Goal: Task Accomplishment & Management: Manage account settings

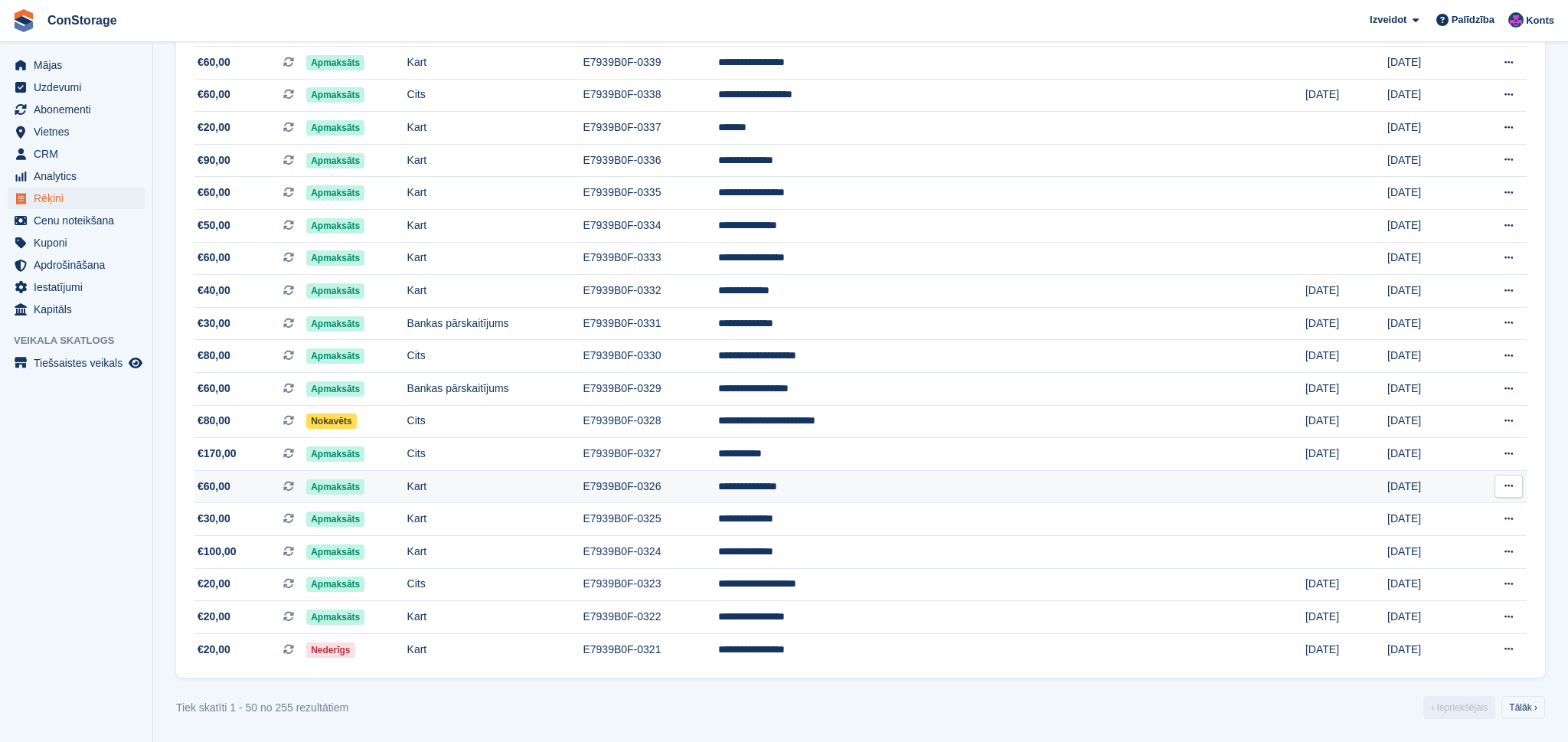
scroll to position [1260, 0]
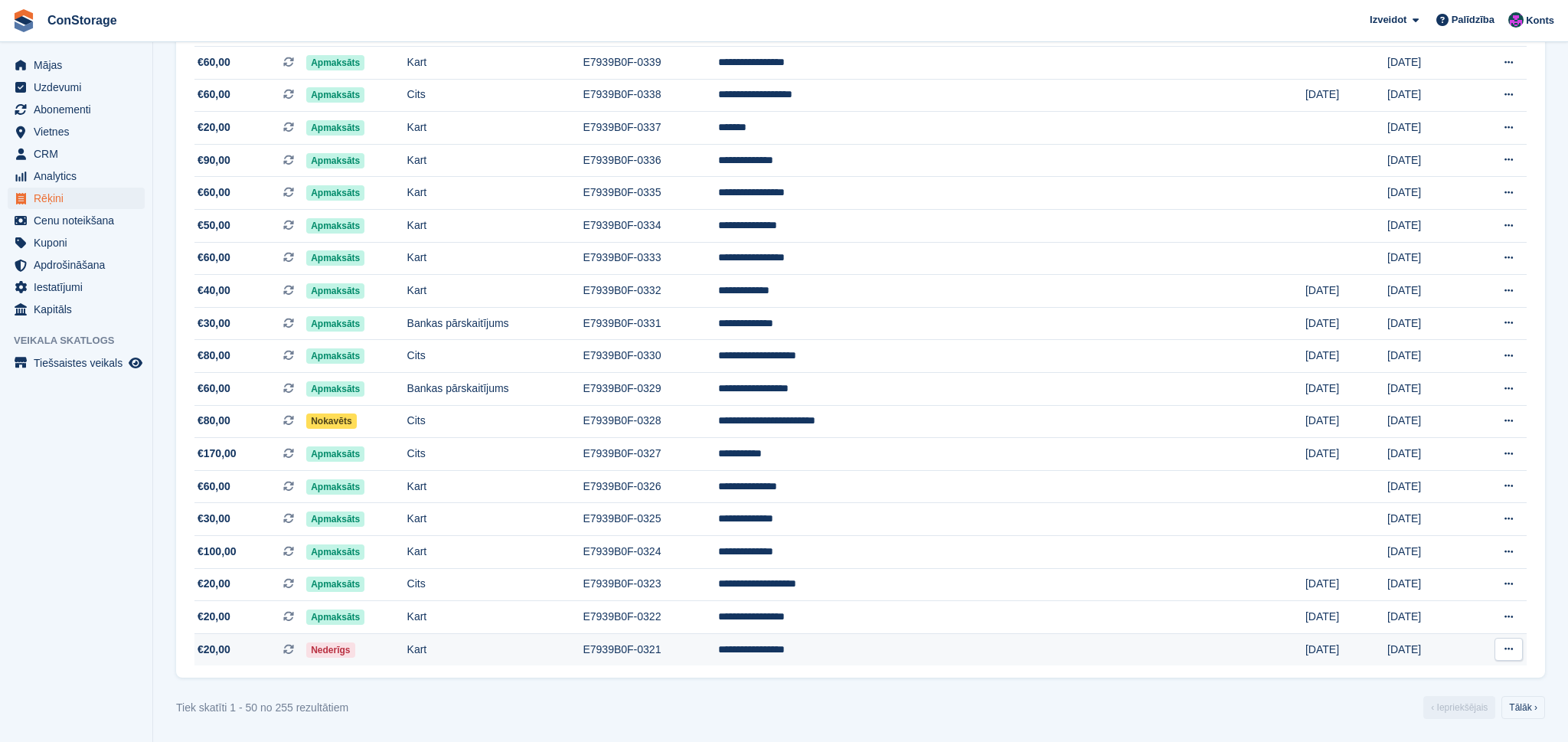
click at [1511, 645] on icon at bounding box center [1509, 649] width 9 height 10
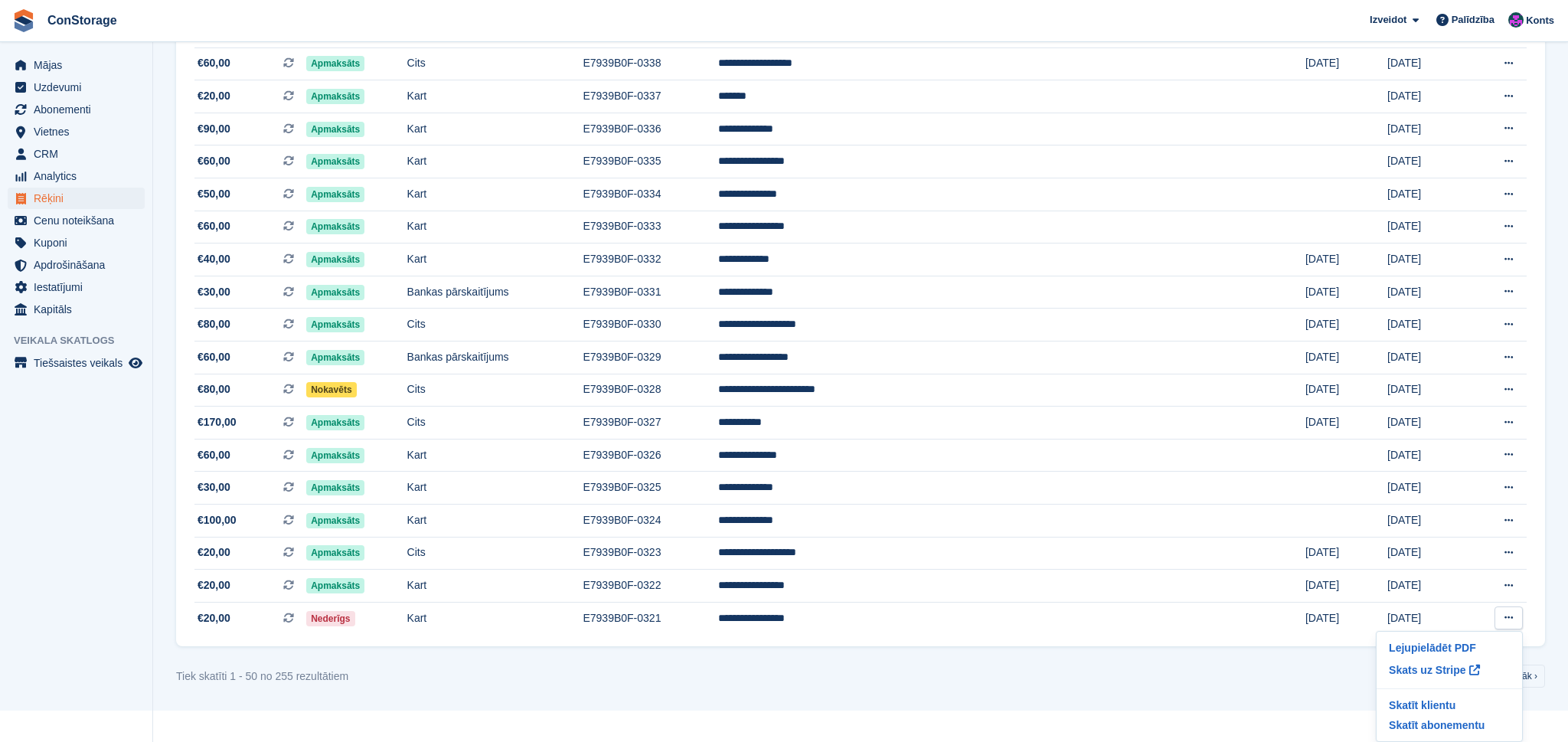
scroll to position [1290, 0]
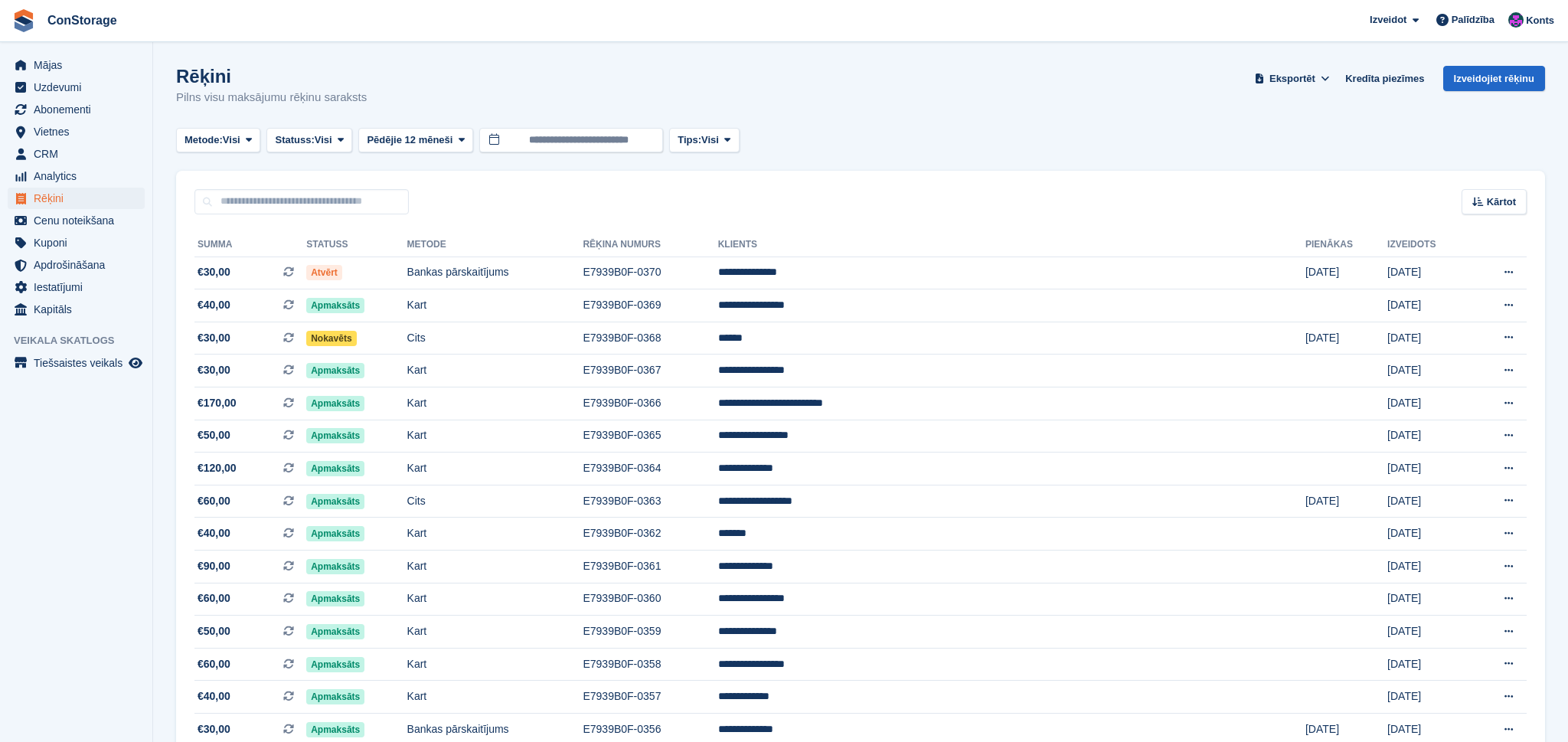
scroll to position [0, 0]
click at [109, 371] on span "Tiešsaistes veikals" at bounding box center [79, 363] width 92 height 21
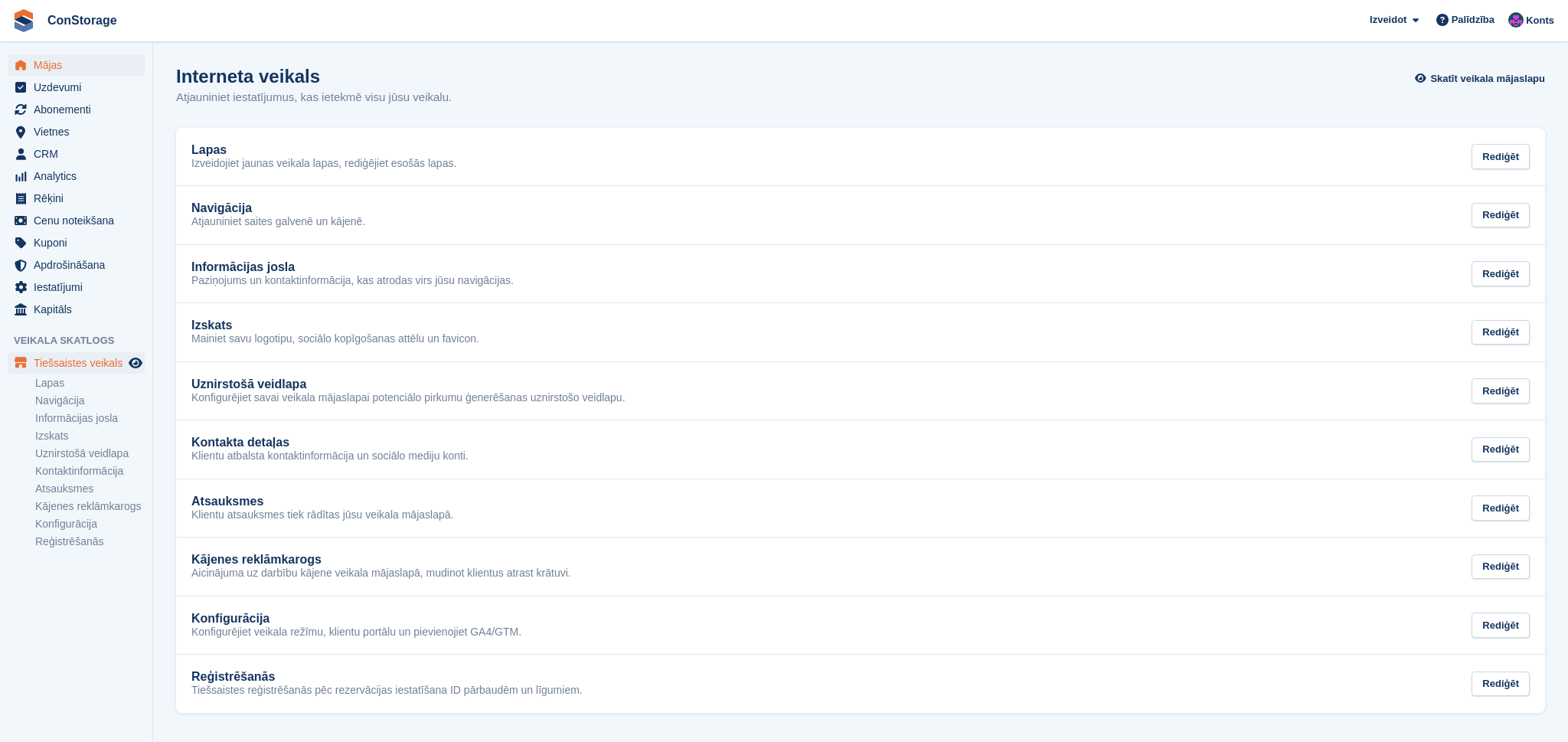
click at [47, 62] on span "Mājas" at bounding box center [79, 65] width 92 height 21
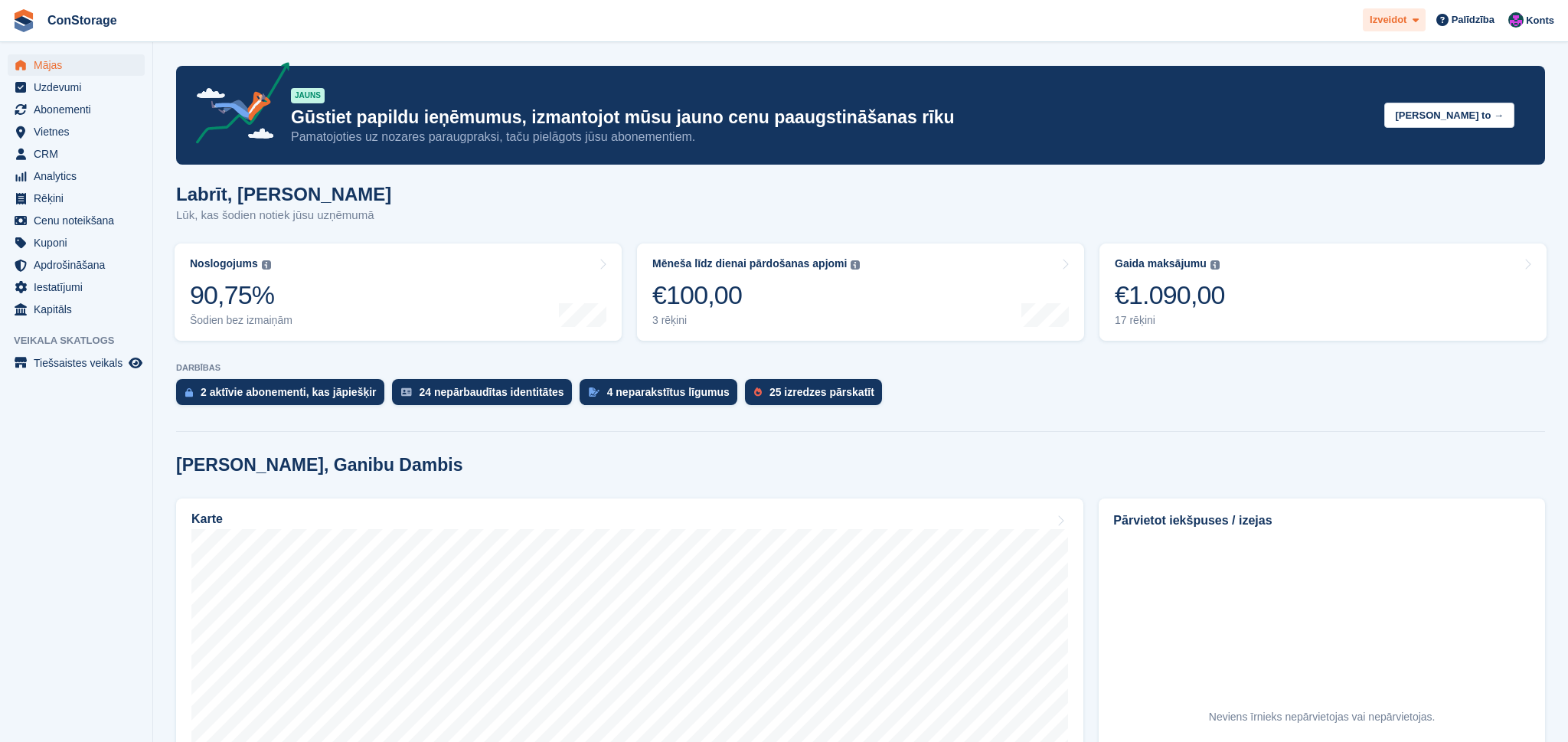
click at [1413, 23] on icon at bounding box center [1415, 19] width 6 height 10
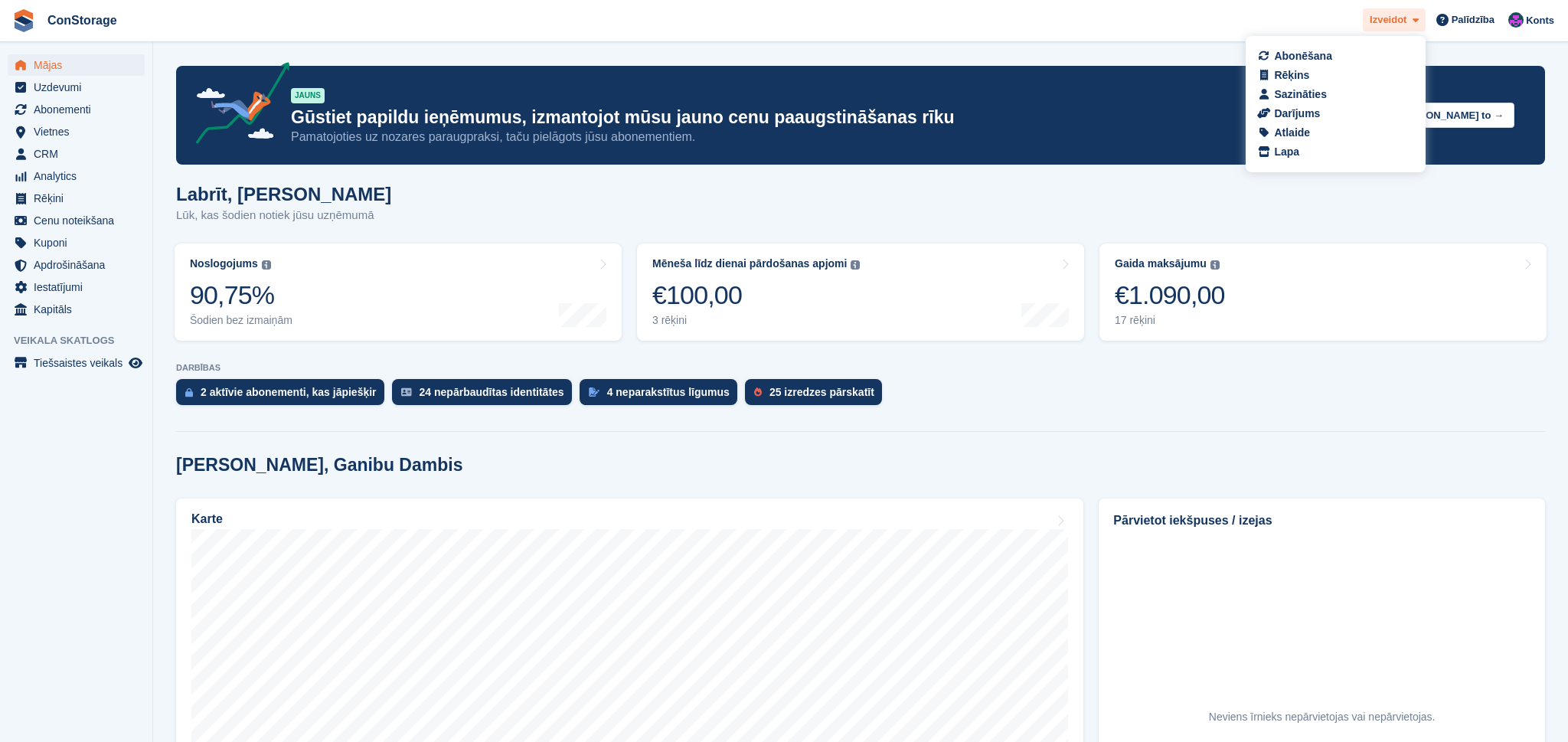
click at [1415, 22] on icon at bounding box center [1415, 19] width 6 height 10
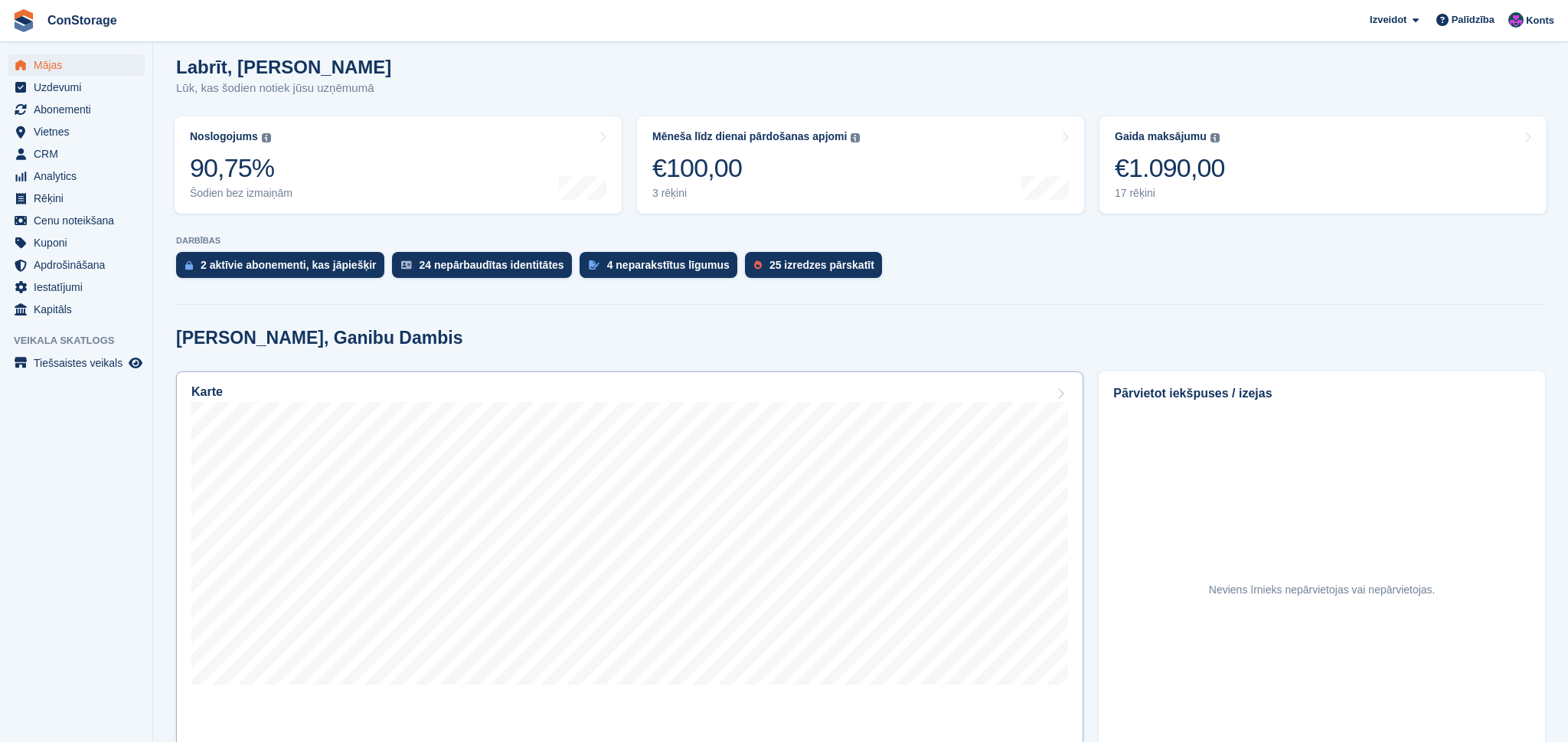
scroll to position [145, 0]
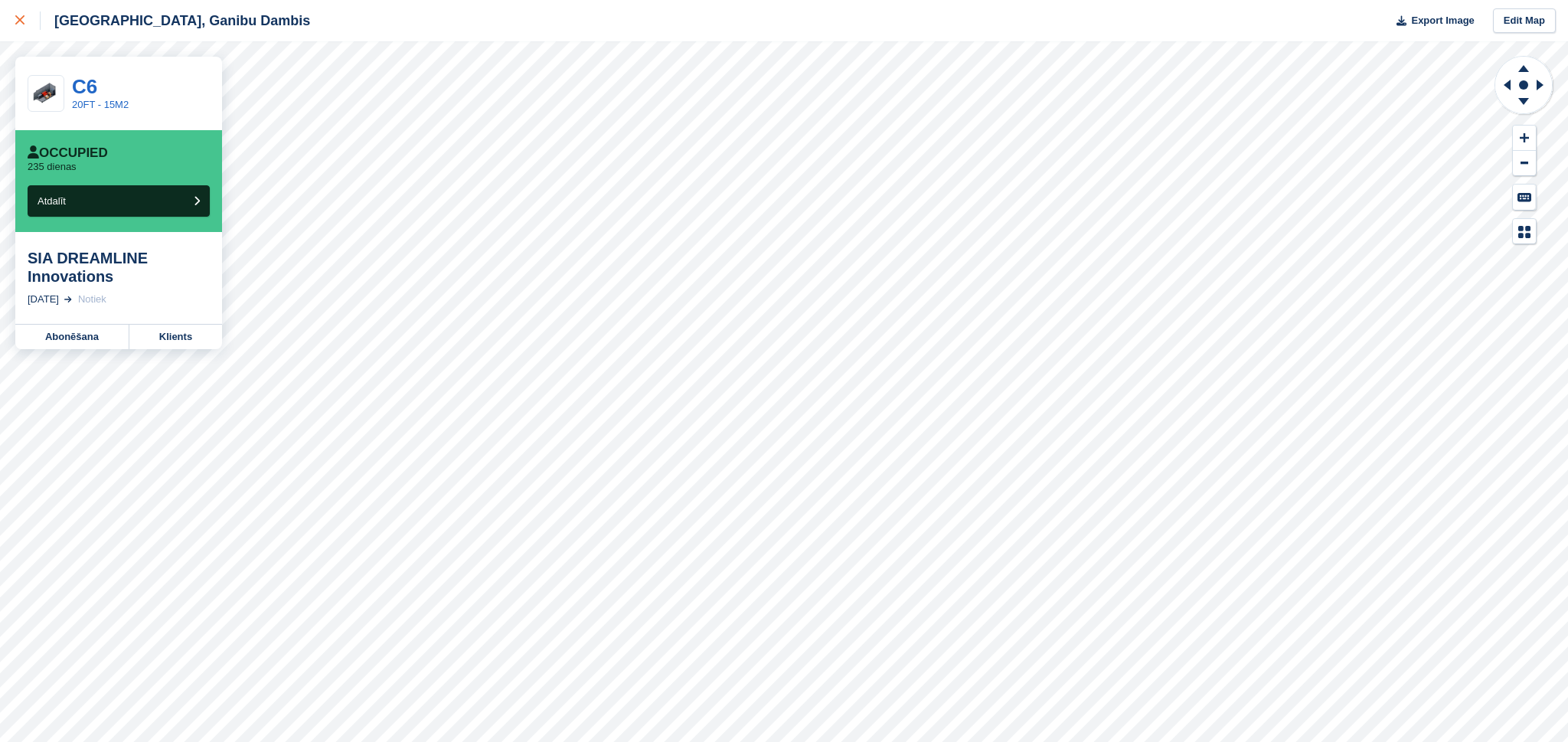
click at [27, 26] on div at bounding box center [27, 20] width 26 height 18
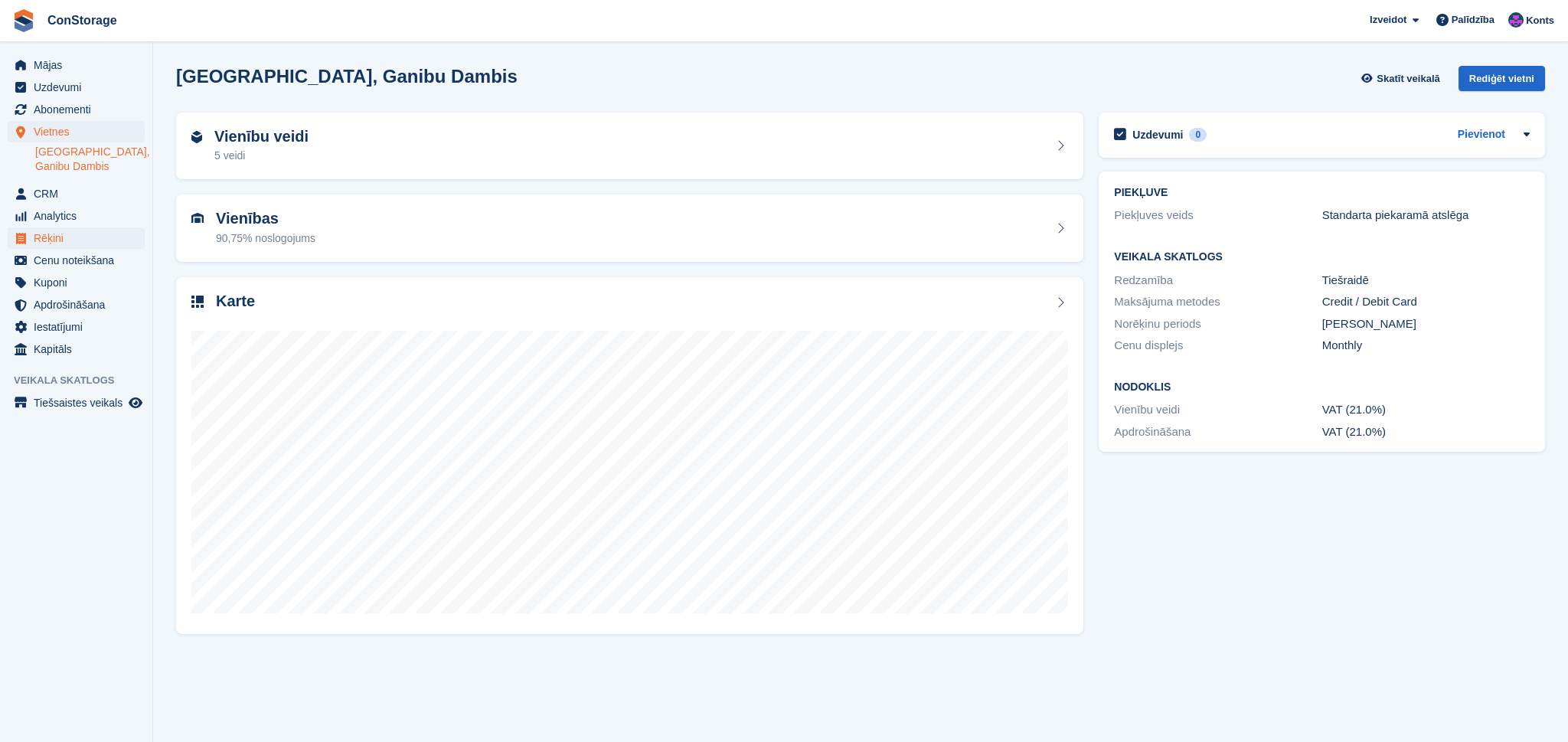
click at [55, 227] on span "Rēķini" at bounding box center [79, 238] width 92 height 21
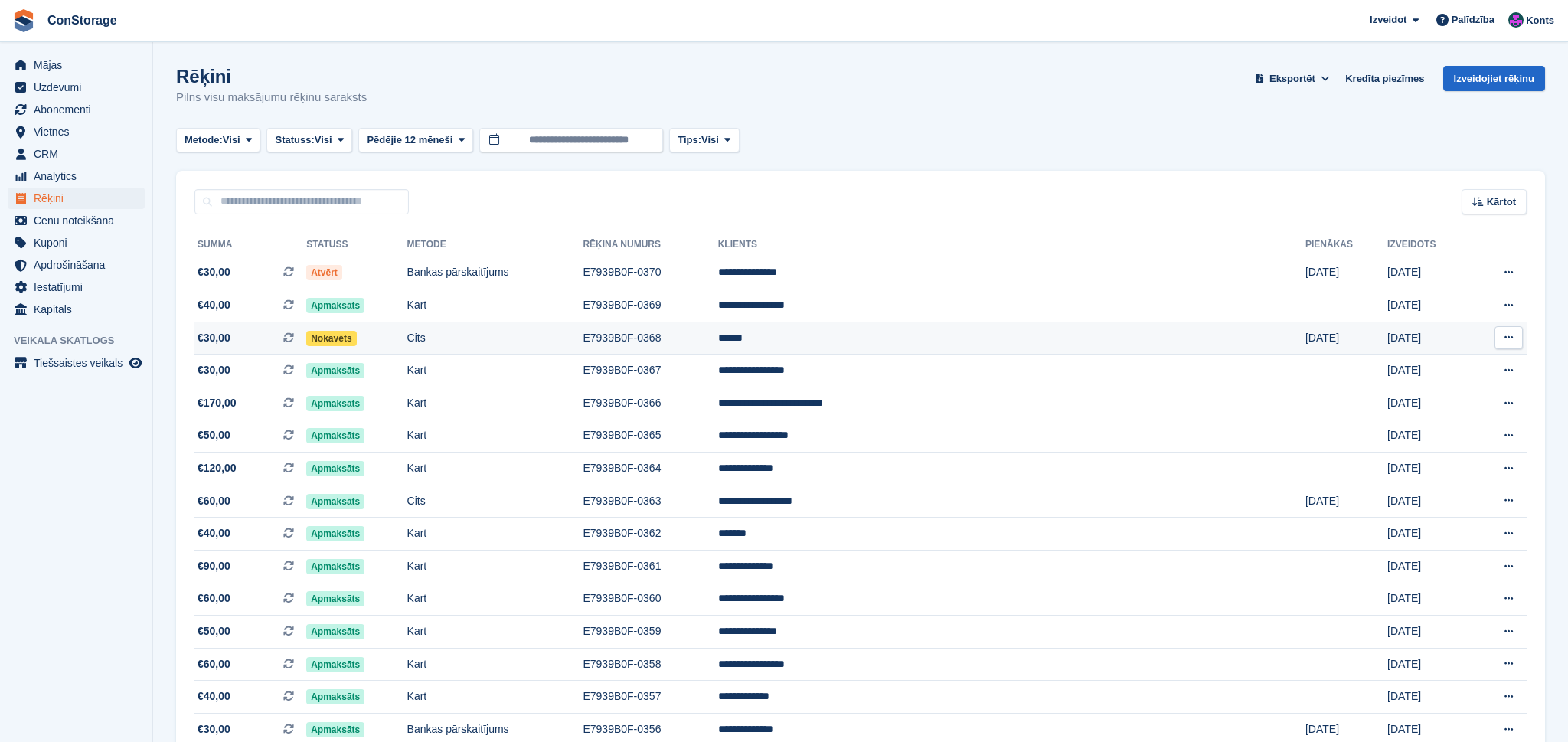
click at [274, 342] on span "€30,00 Šis ir periodisks abonēšanas rēķins." at bounding box center [250, 338] width 112 height 16
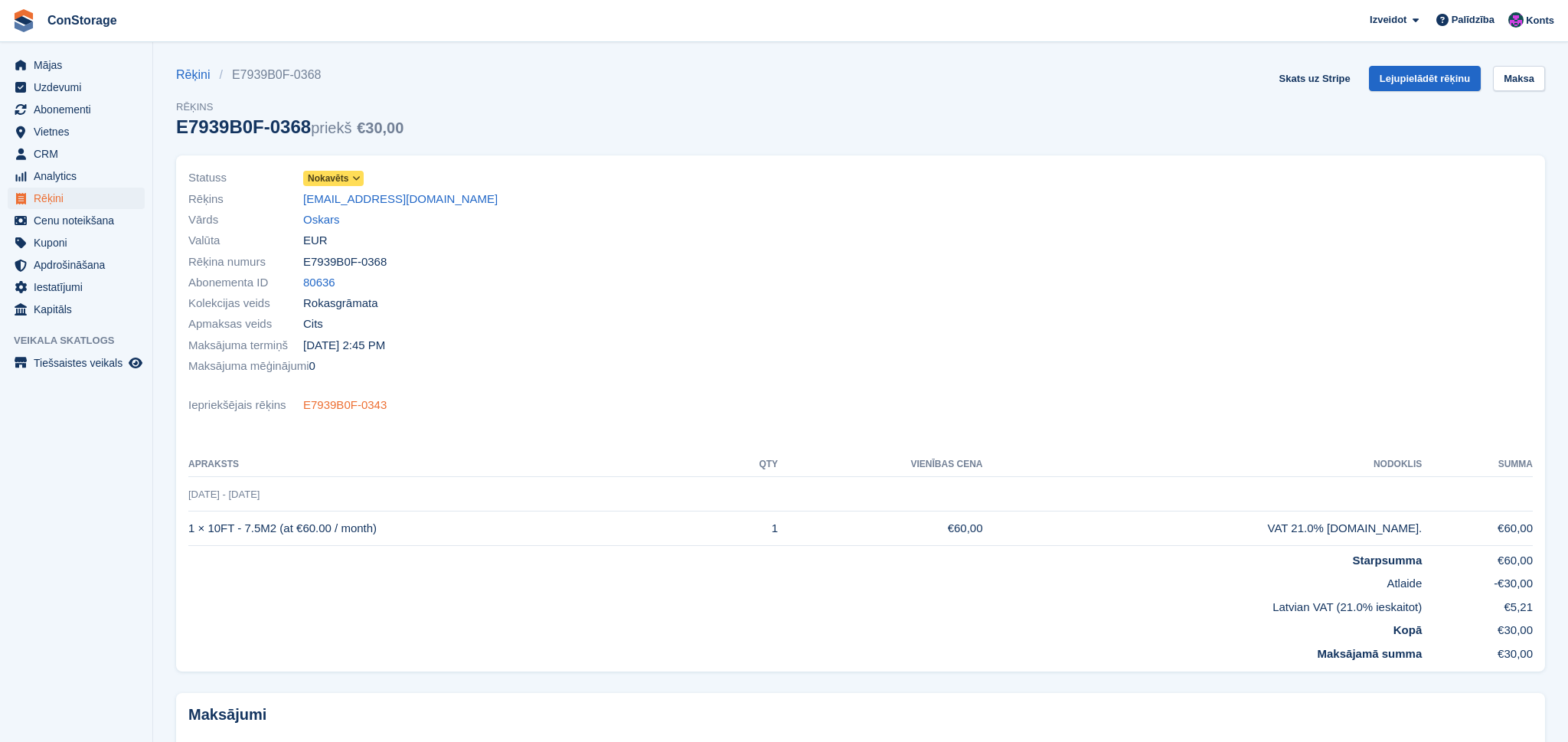
click at [329, 400] on link "E7939B0F-0343" at bounding box center [345, 406] width 84 height 18
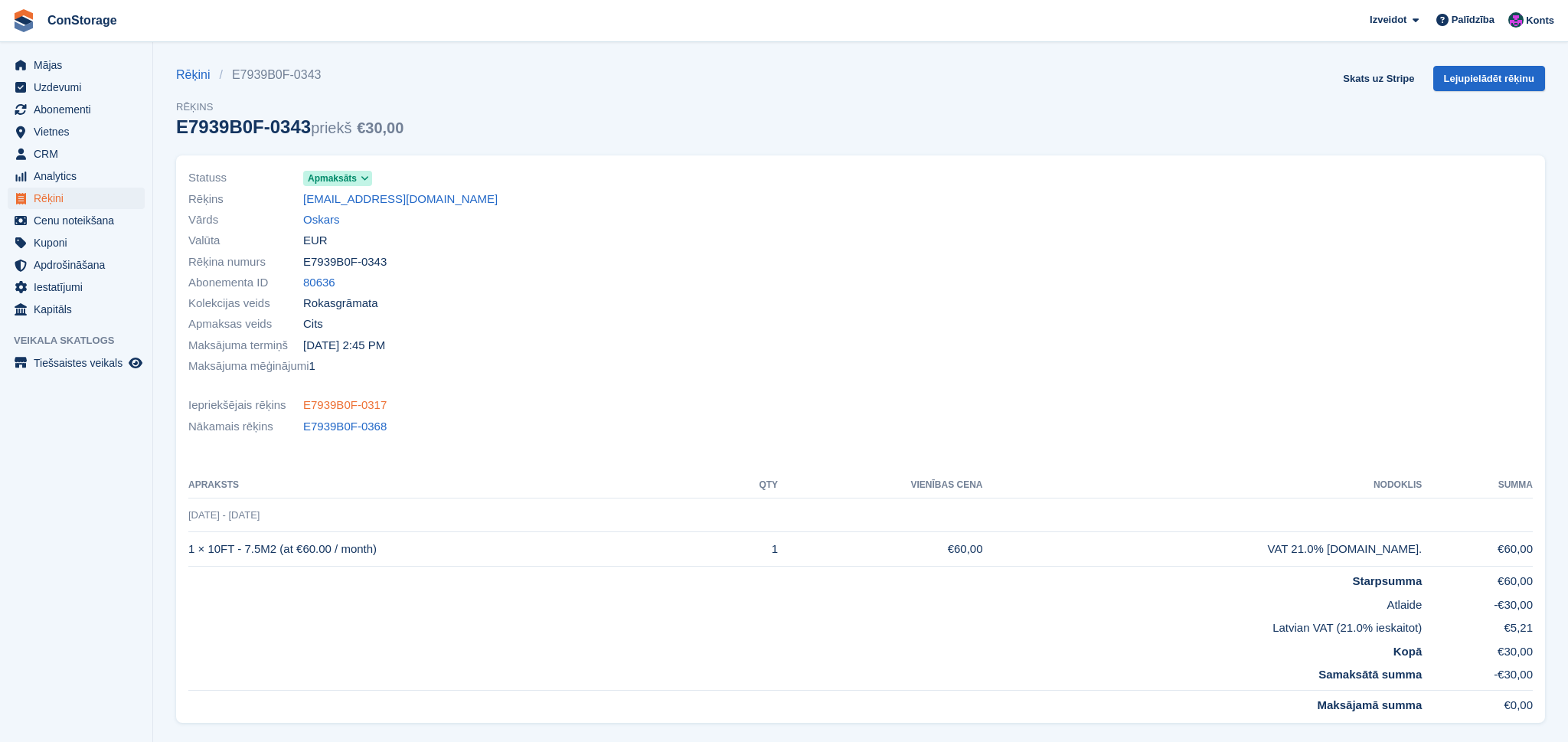
click at [346, 405] on link "E7939B0F-0317" at bounding box center [345, 406] width 84 height 18
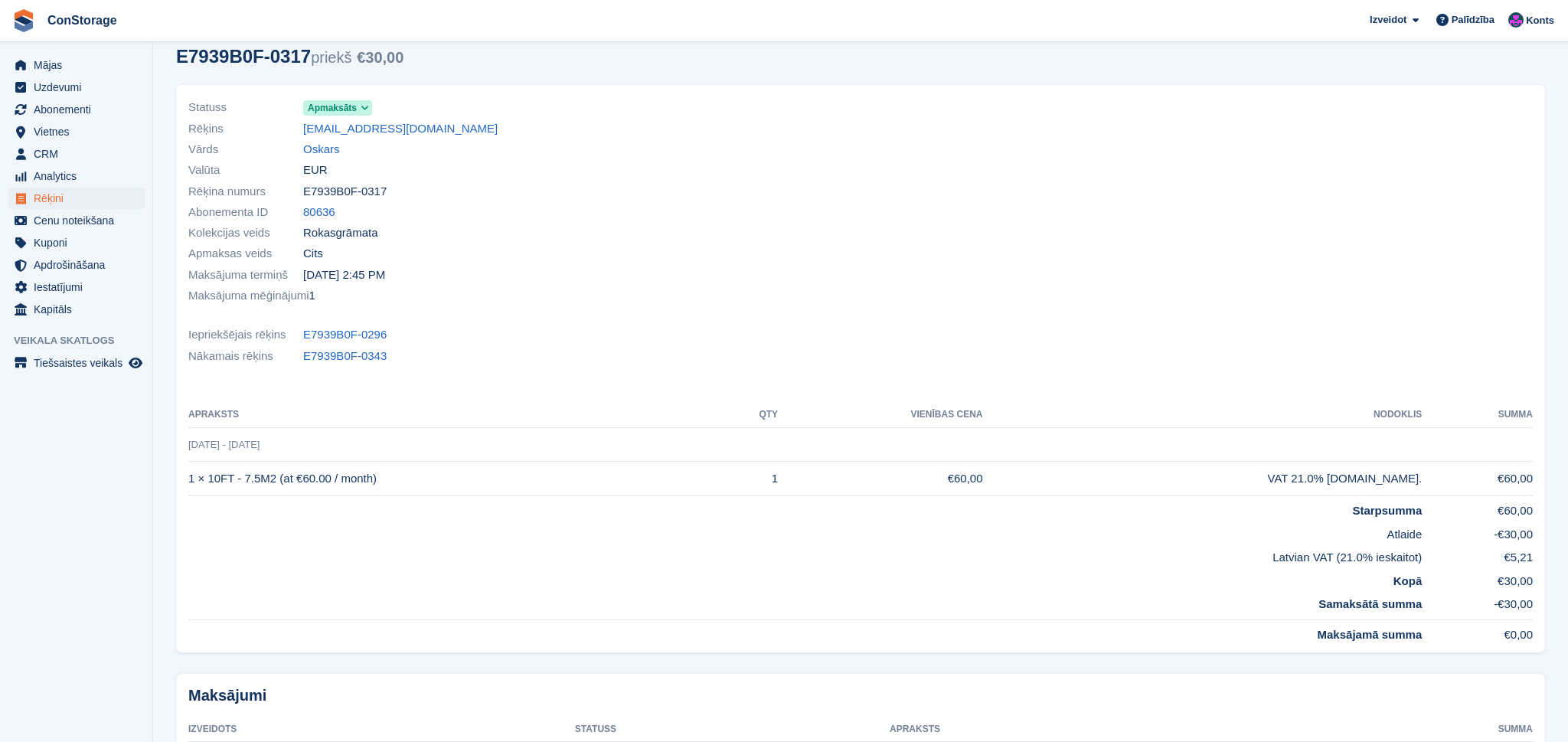
scroll to position [71, 0]
click at [65, 197] on span "Rēķini" at bounding box center [79, 198] width 92 height 21
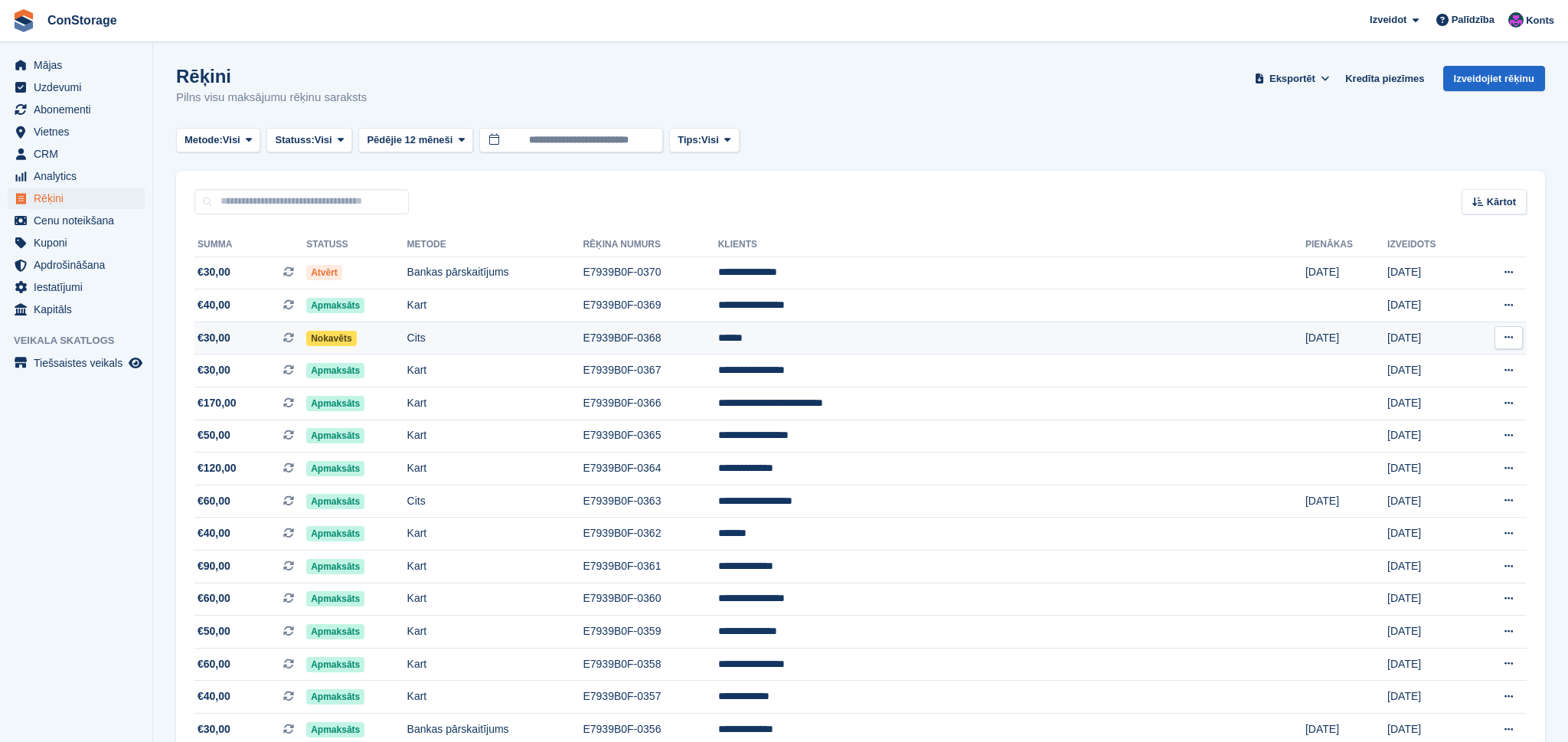
click at [222, 342] on span "€30,00" at bounding box center [213, 338] width 33 height 16
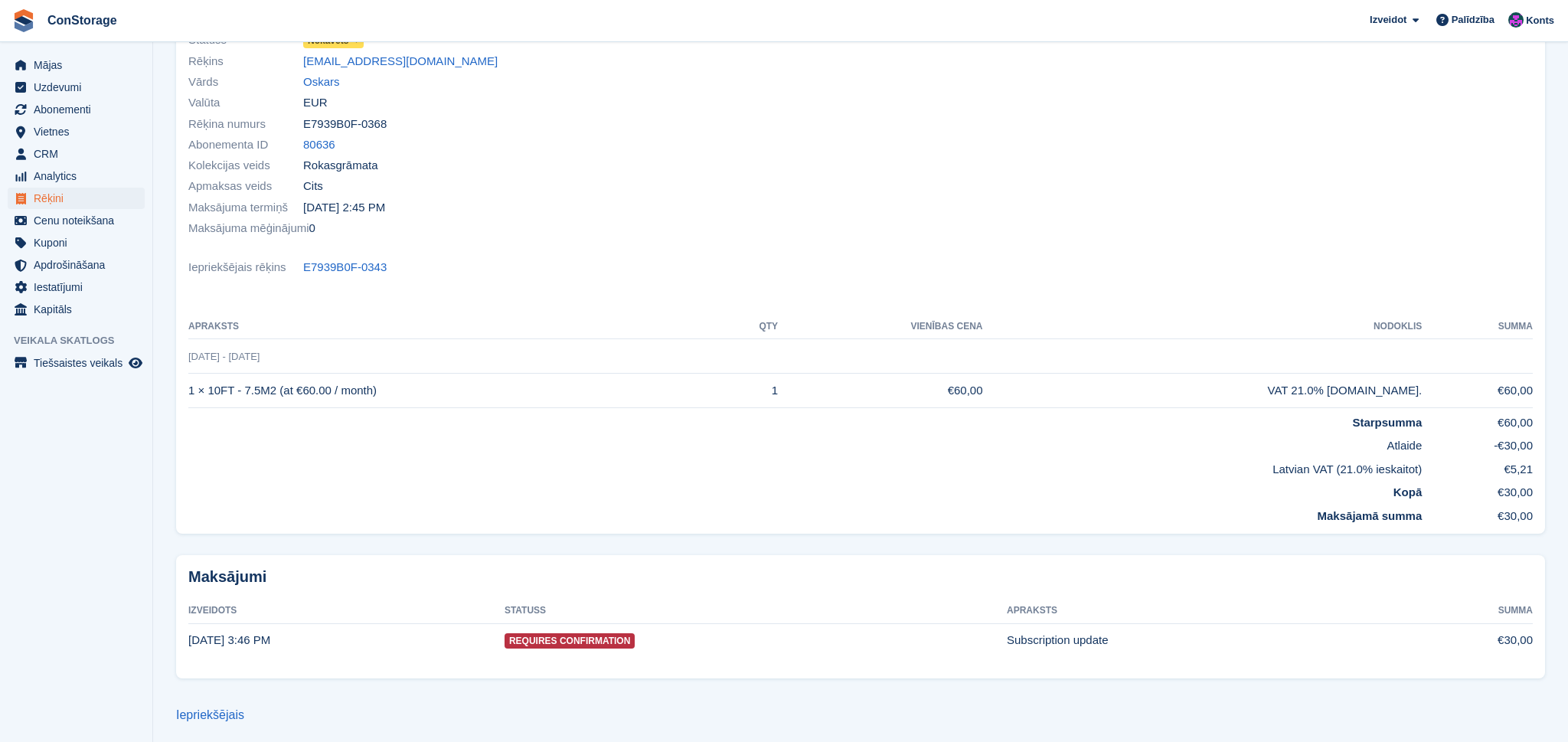
scroll to position [137, 0]
click at [209, 713] on link "Iepriekšējais" at bounding box center [209, 716] width 68 height 13
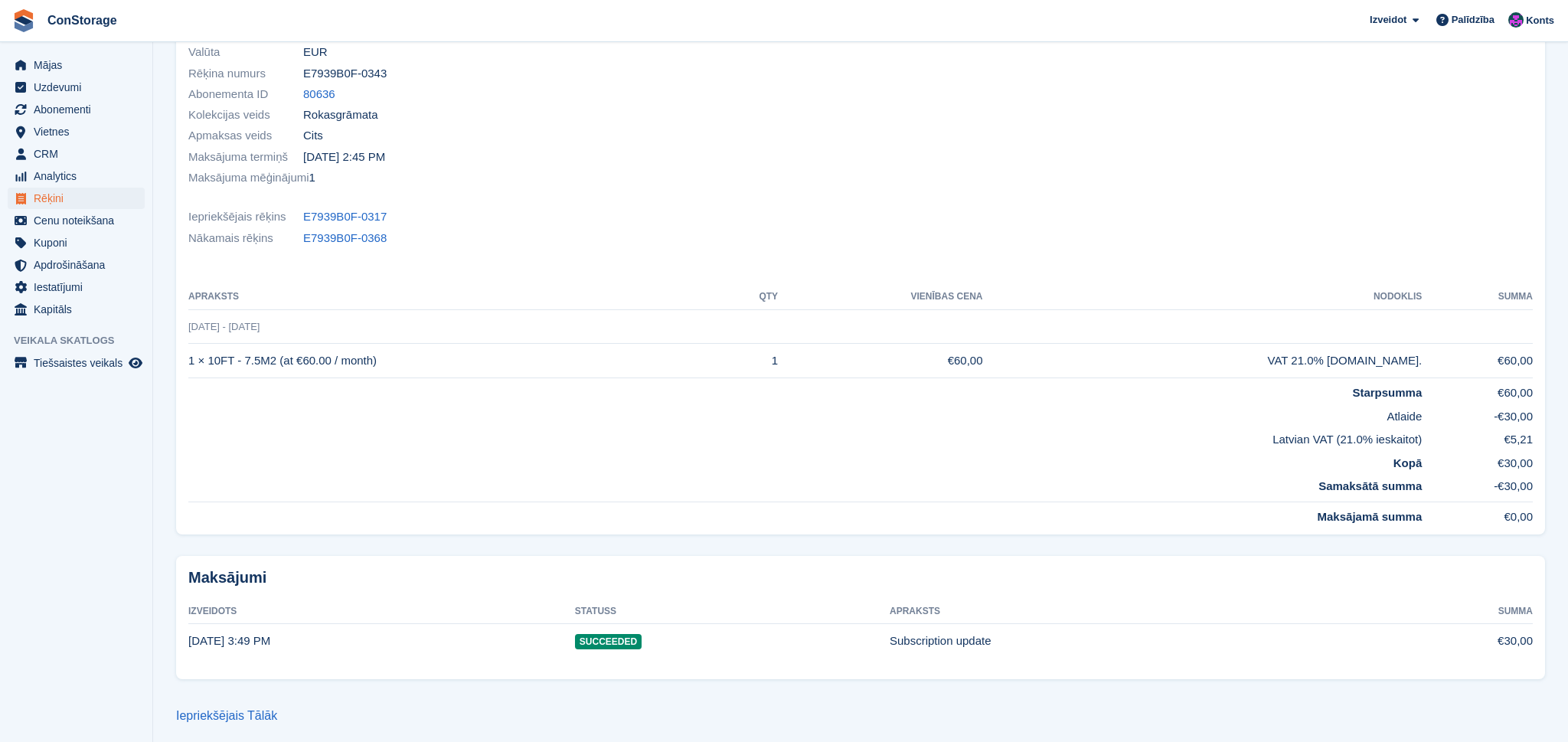
scroll to position [187, 0]
click at [223, 713] on link "Iepriekšējais" at bounding box center [209, 716] width 68 height 13
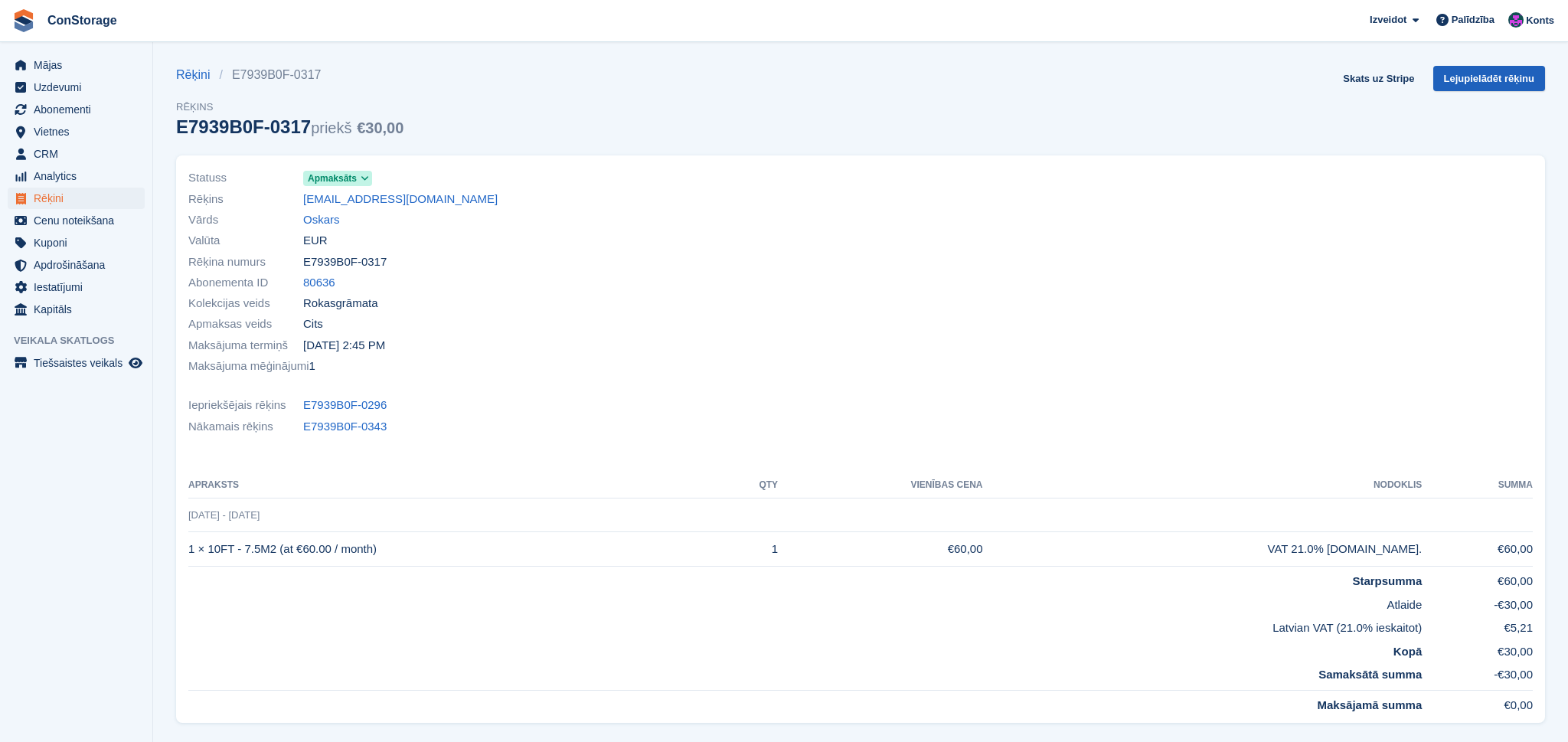
click at [1511, 83] on link "Lejupielādēt rēķinu" at bounding box center [1489, 78] width 112 height 26
click at [49, 199] on span "Rēķini" at bounding box center [79, 198] width 92 height 21
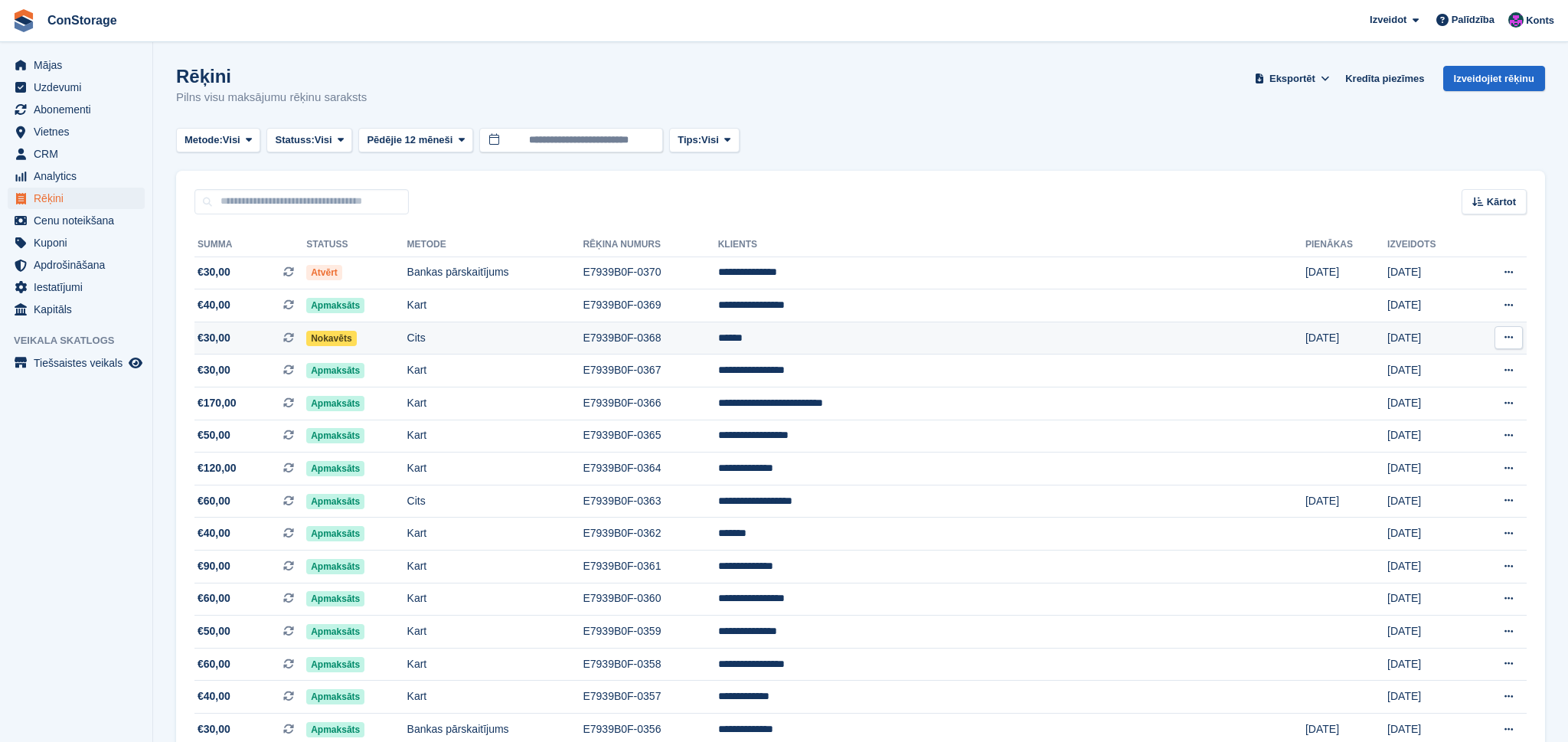
click at [1513, 345] on button at bounding box center [1508, 338] width 28 height 23
click at [1418, 422] on p "Skatīt klientu" at bounding box center [1448, 425] width 133 height 20
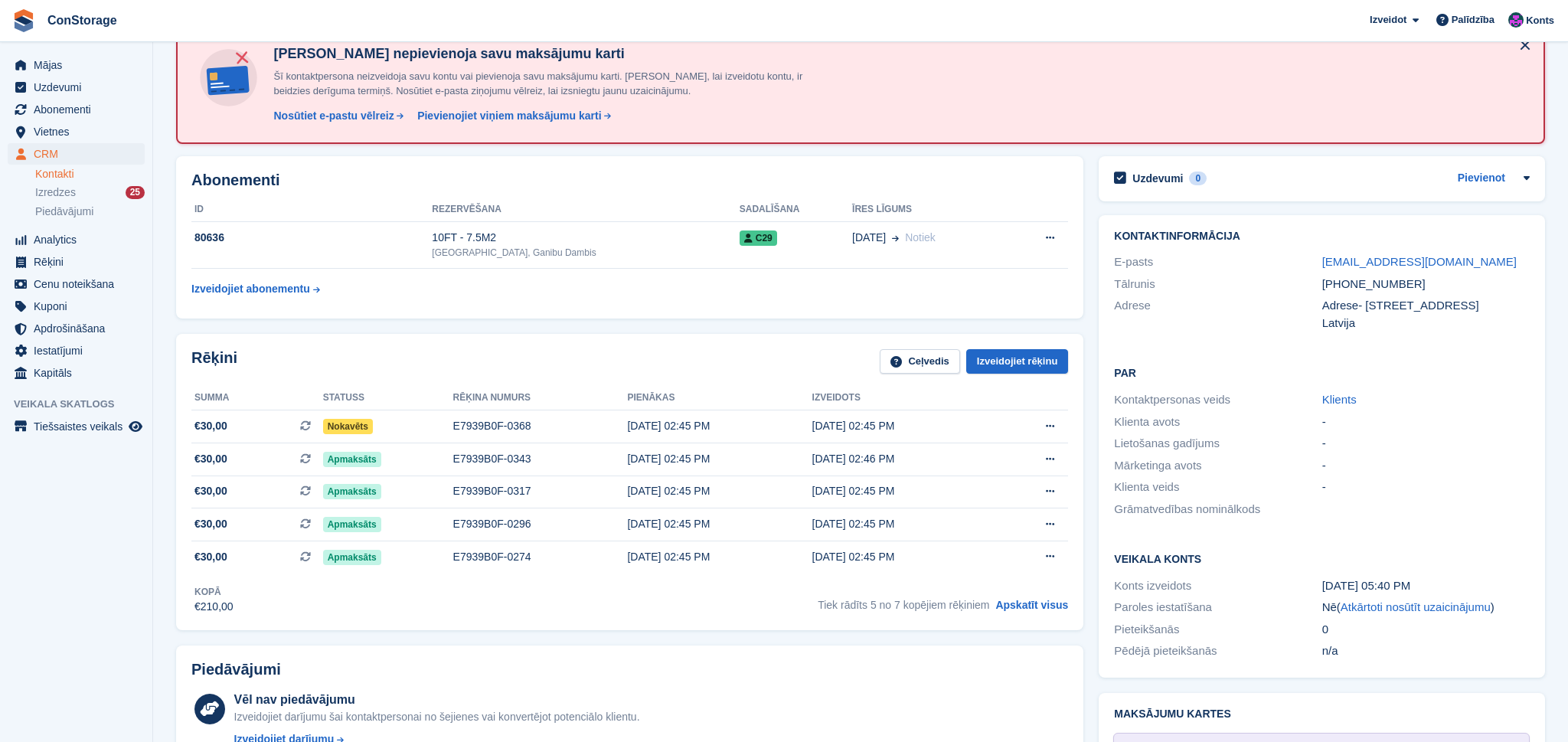
scroll to position [100, 0]
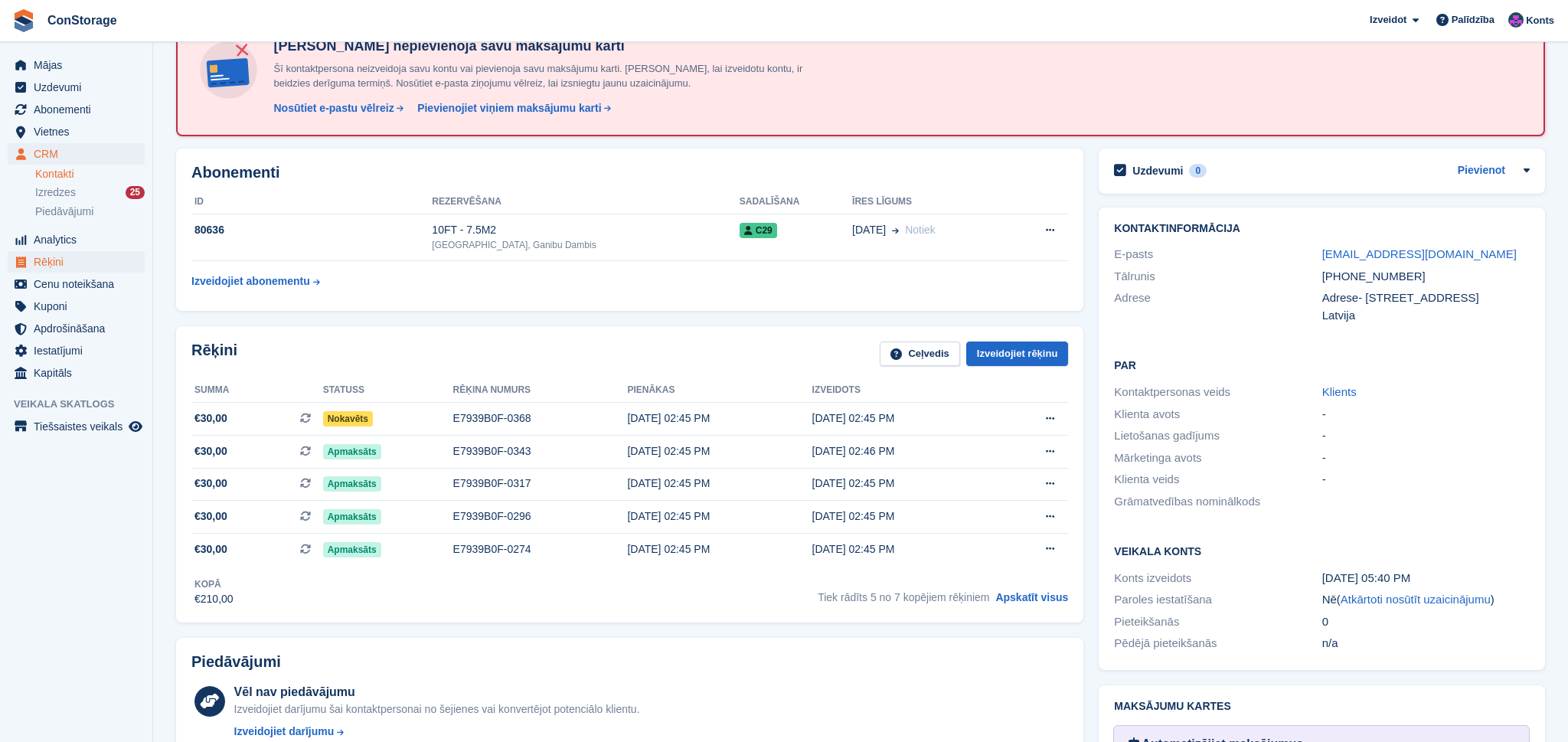
click at [66, 261] on span "Rēķini" at bounding box center [79, 261] width 92 height 21
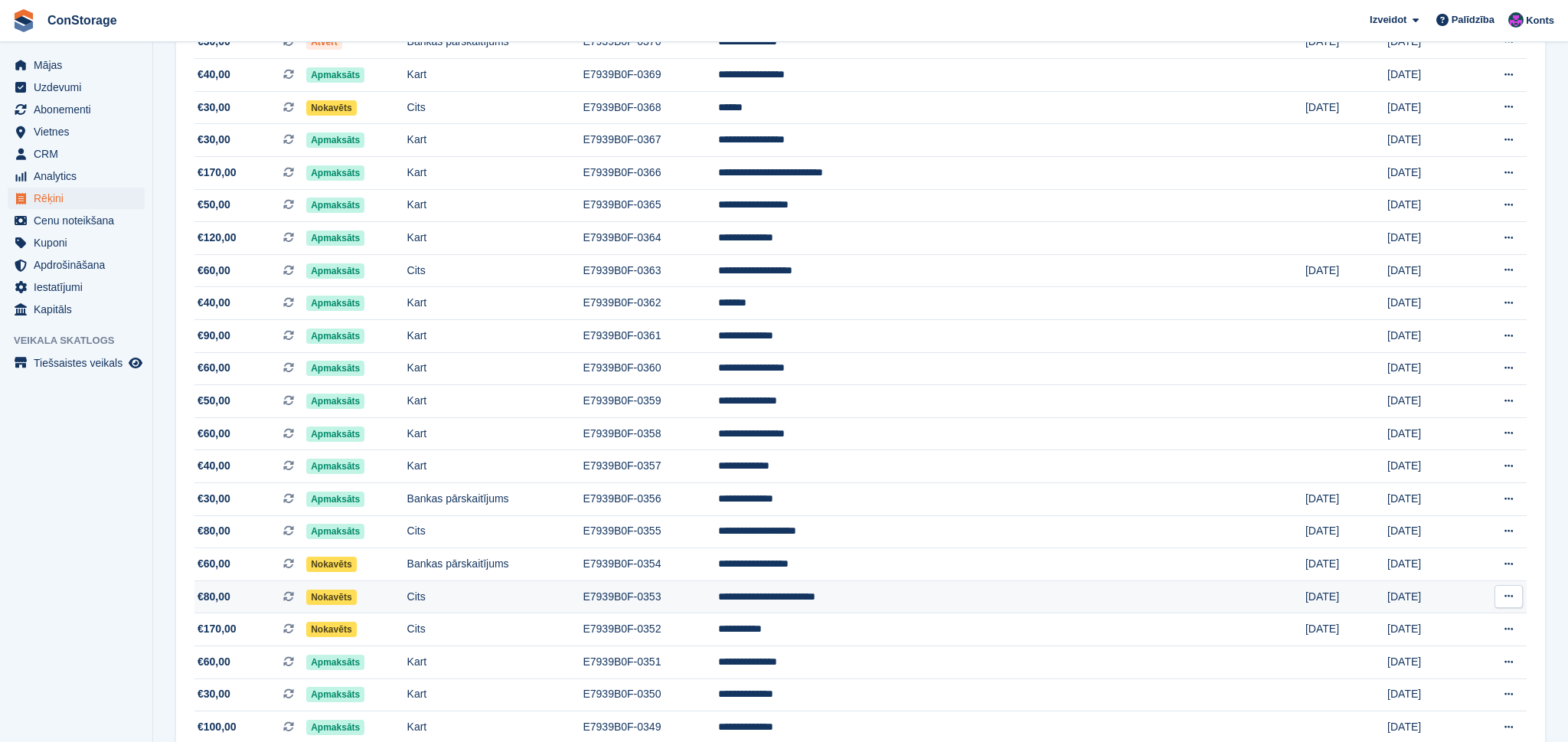
scroll to position [232, 0]
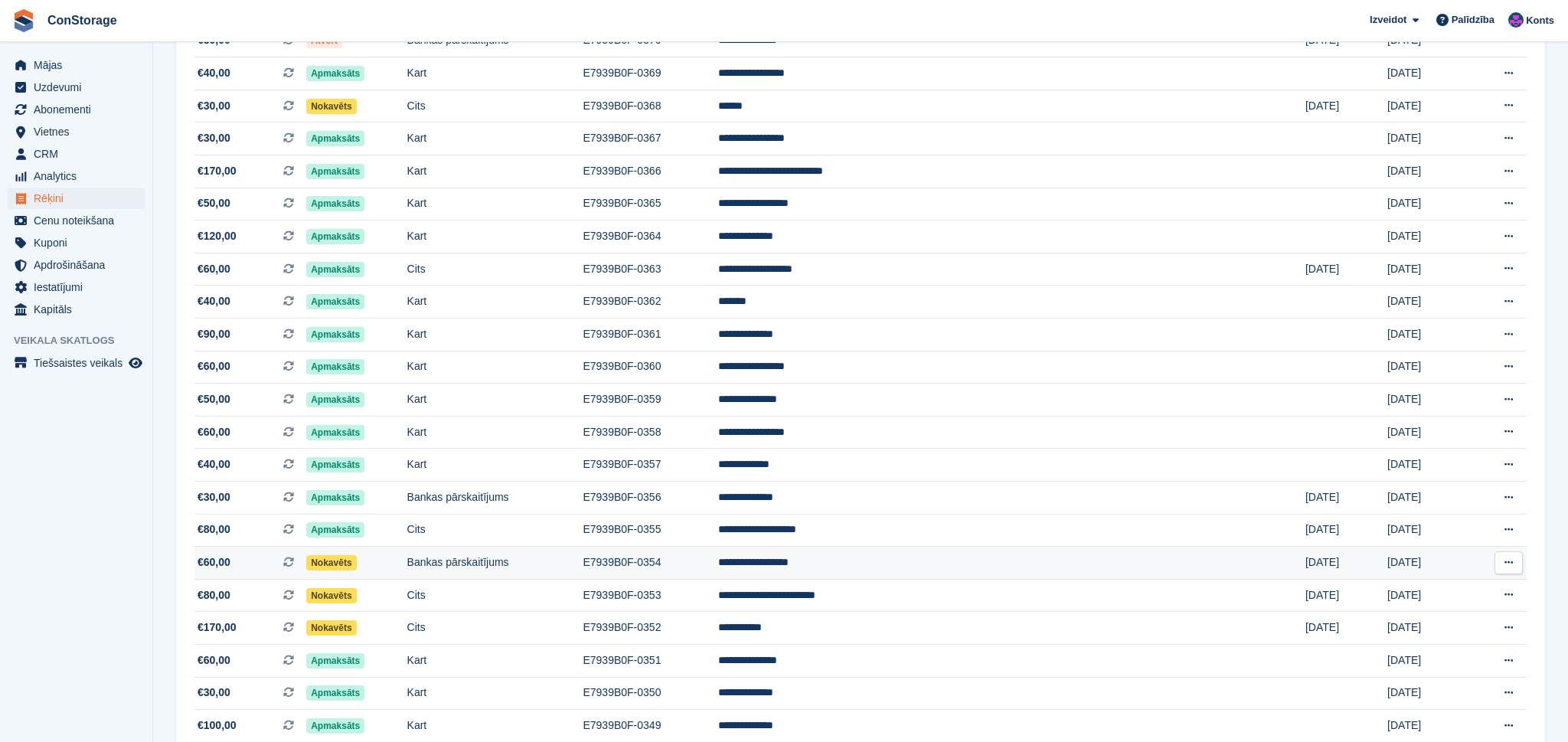
click at [717, 577] on td "E7939B0F-0354" at bounding box center [649, 562] width 135 height 33
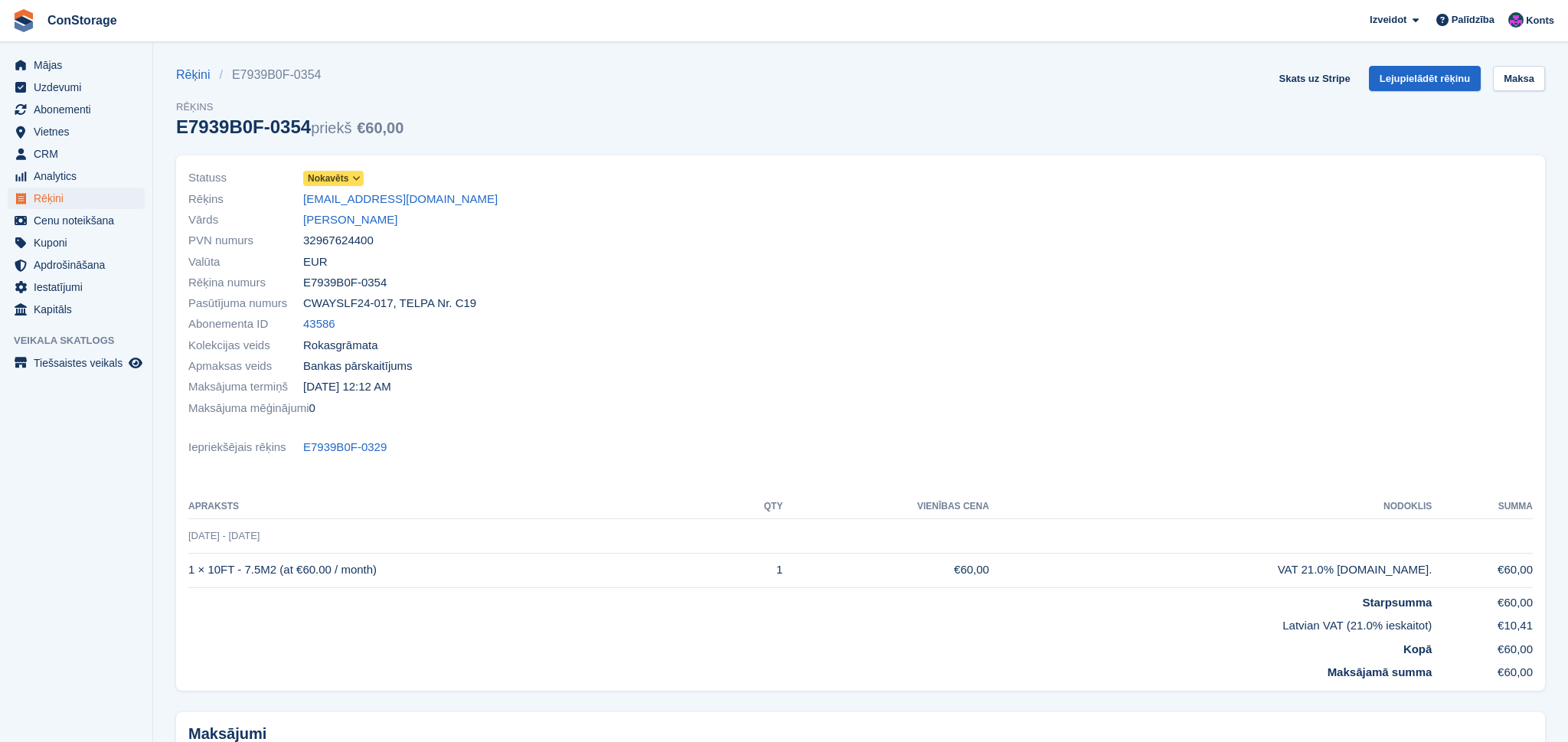
drag, startPoint x: 198, startPoint y: 74, endPoint x: 233, endPoint y: 81, distance: 35.7
click at [199, 74] on link "Rēķini" at bounding box center [197, 75] width 43 height 18
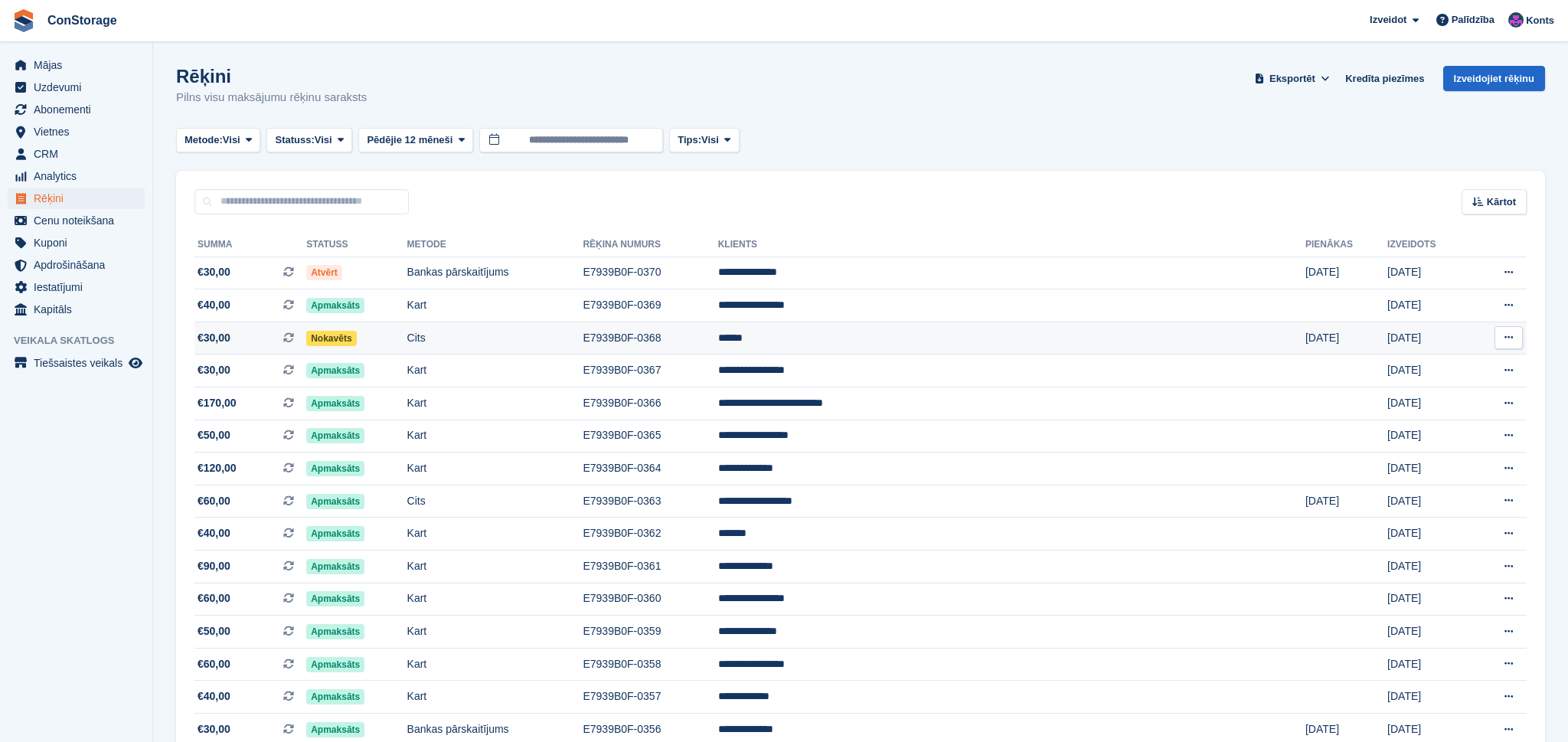
click at [289, 345] on span "€30,00 Šis ir periodisks abonēšanas rēķins." at bounding box center [250, 338] width 112 height 16
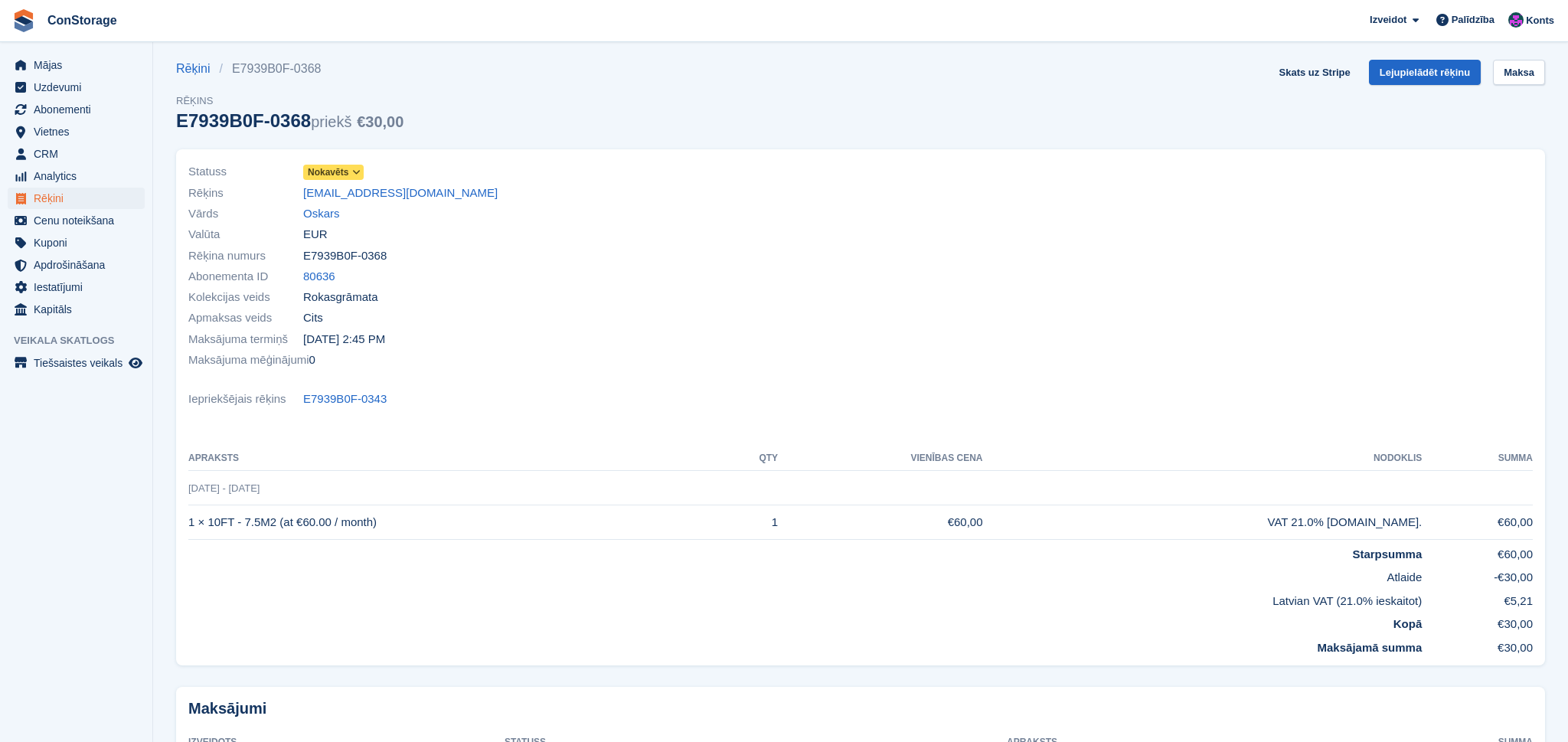
scroll to position [9, 0]
drag, startPoint x: 402, startPoint y: 187, endPoint x: 299, endPoint y: 191, distance: 103.1
click at [299, 191] on div "Rēķins zeps20@inbox.lv" at bounding box center [520, 189] width 663 height 20
copy div "zeps20@inbox.lv"
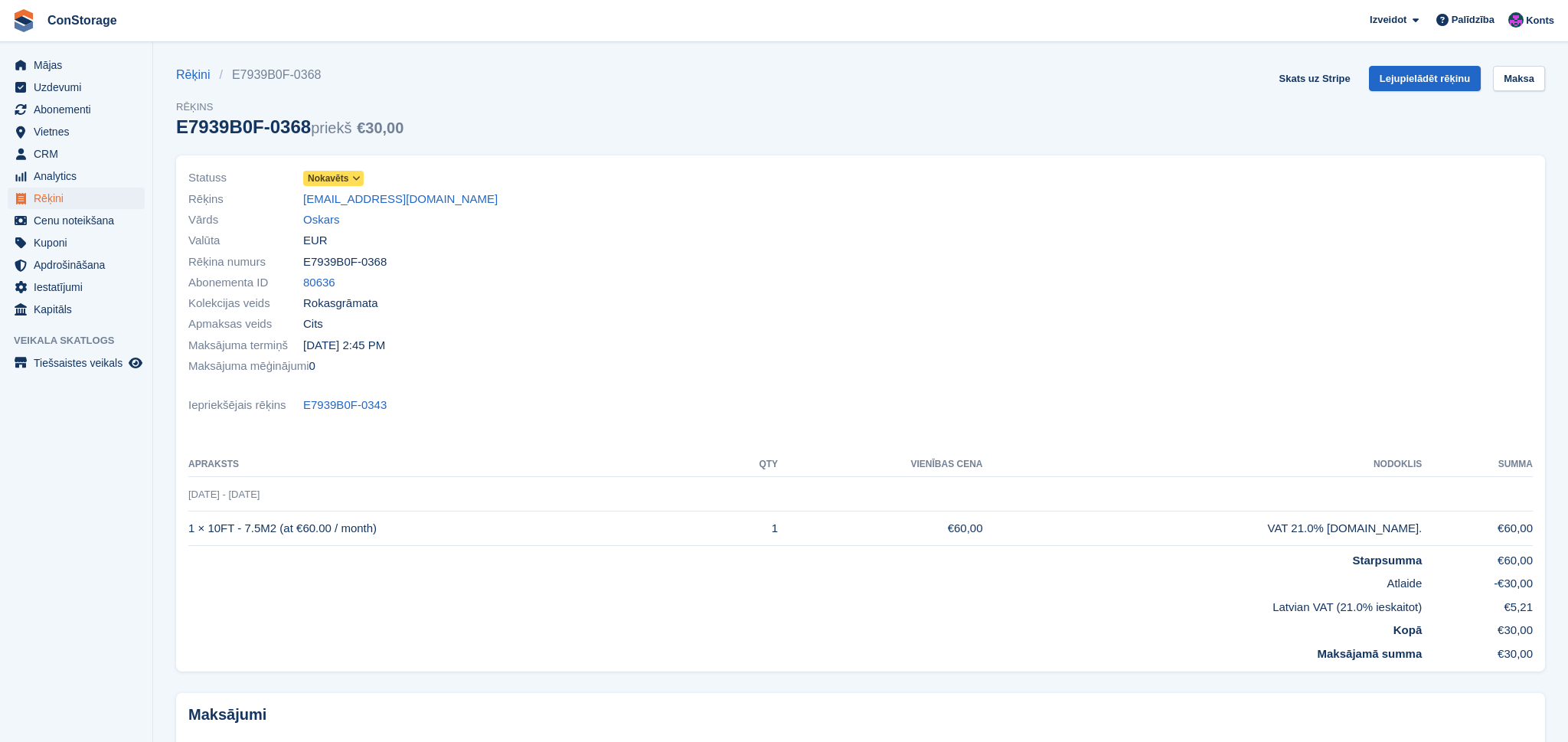
scroll to position [0, 0]
drag, startPoint x: 312, startPoint y: 280, endPoint x: 339, endPoint y: 327, distance: 54.2
click at [314, 281] on link "80636" at bounding box center [319, 283] width 33 height 18
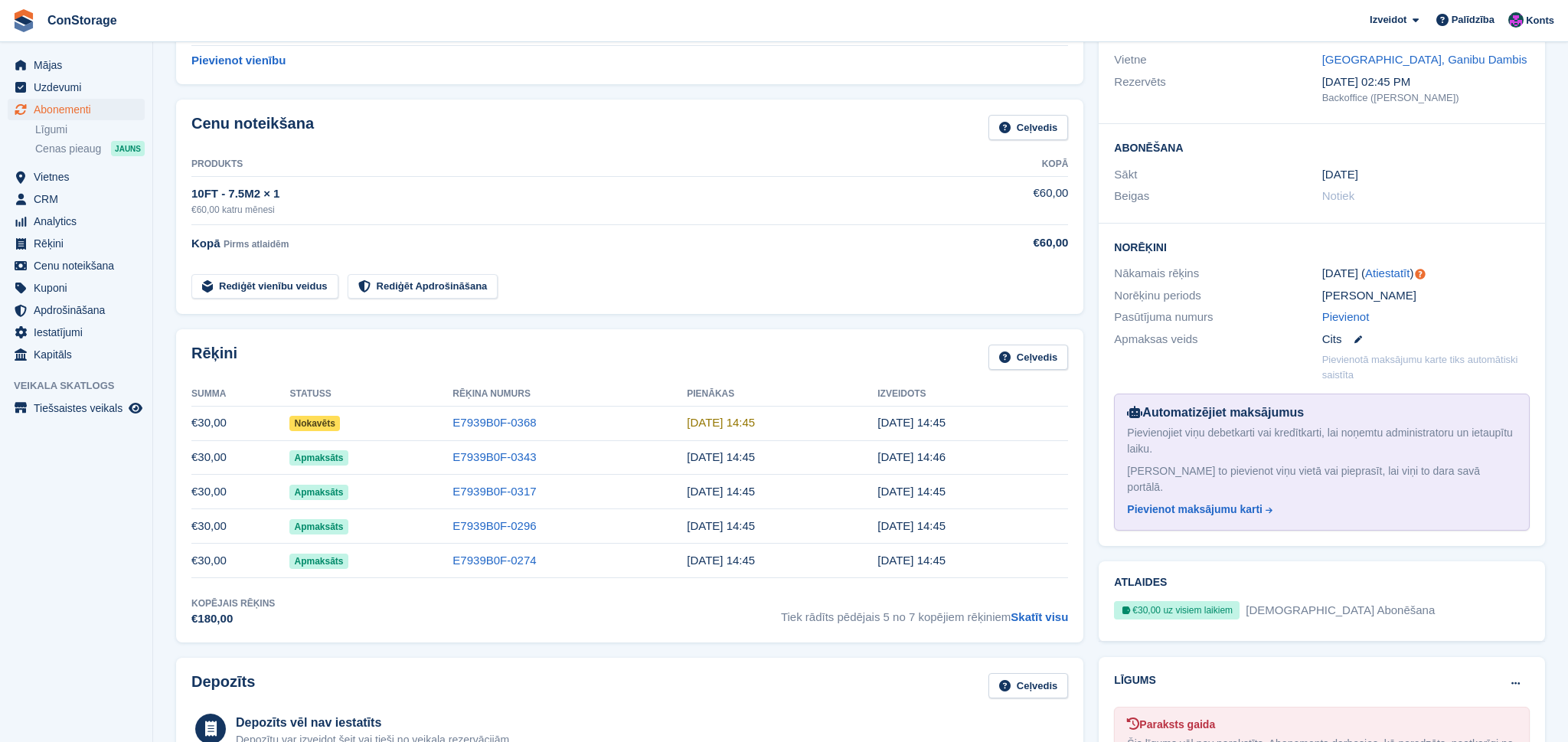
scroll to position [110, 0]
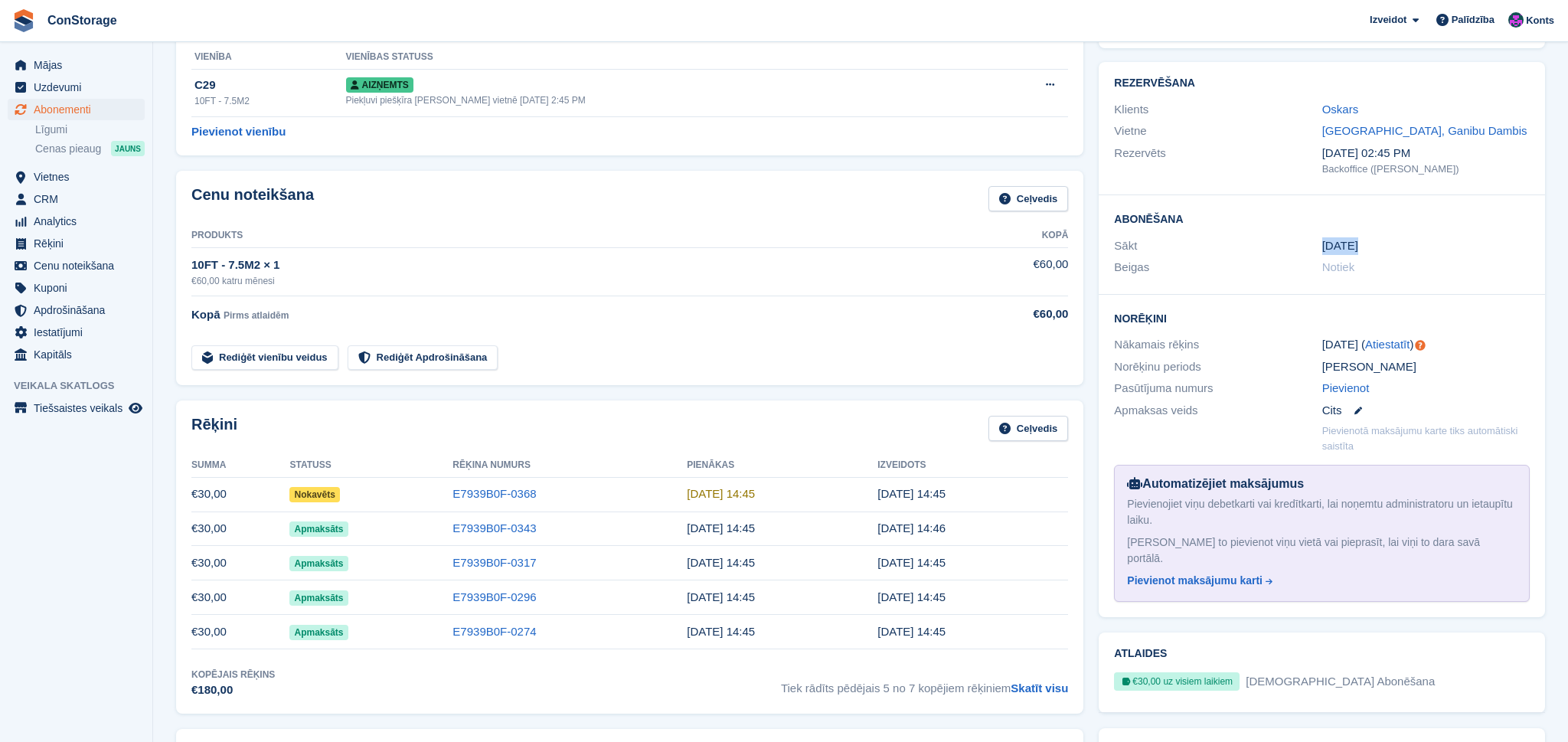
drag, startPoint x: 1323, startPoint y: 240, endPoint x: 1364, endPoint y: 248, distance: 41.8
click at [1357, 240] on div "Sākt 4 Apr" at bounding box center [1322, 246] width 415 height 22
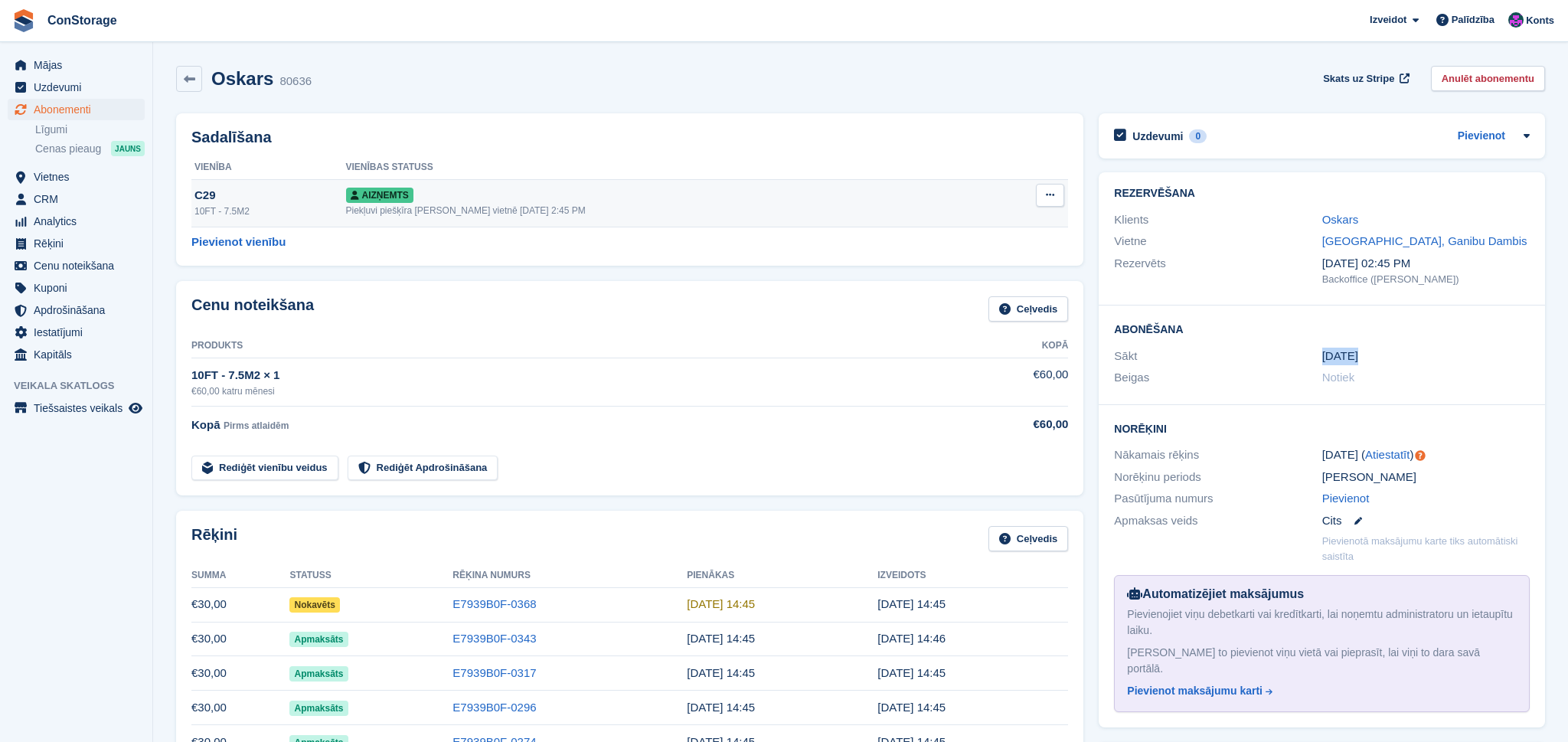
scroll to position [0, 0]
click at [180, 79] on link at bounding box center [189, 79] width 26 height 26
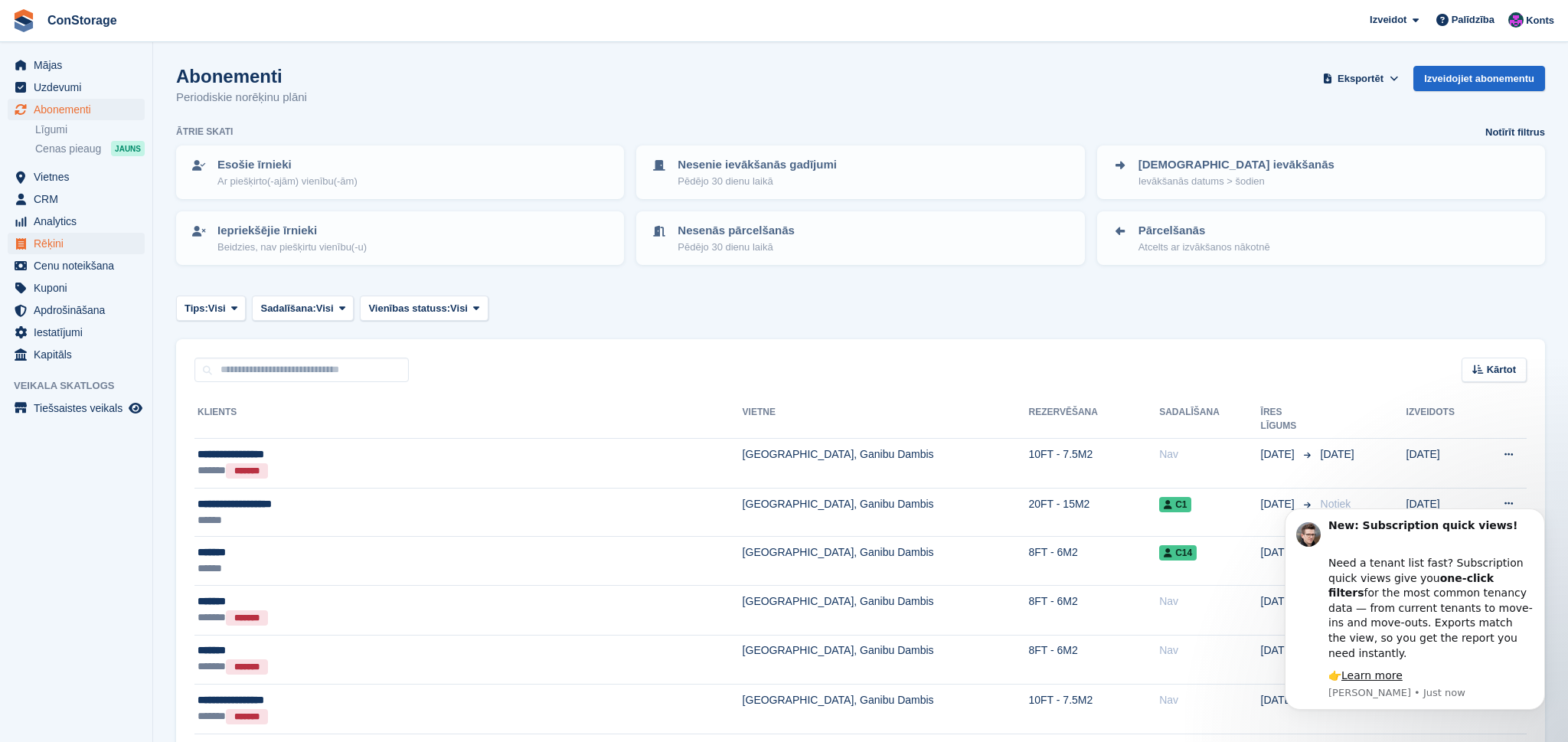
click at [53, 245] on span "Rēķini" at bounding box center [79, 244] width 92 height 21
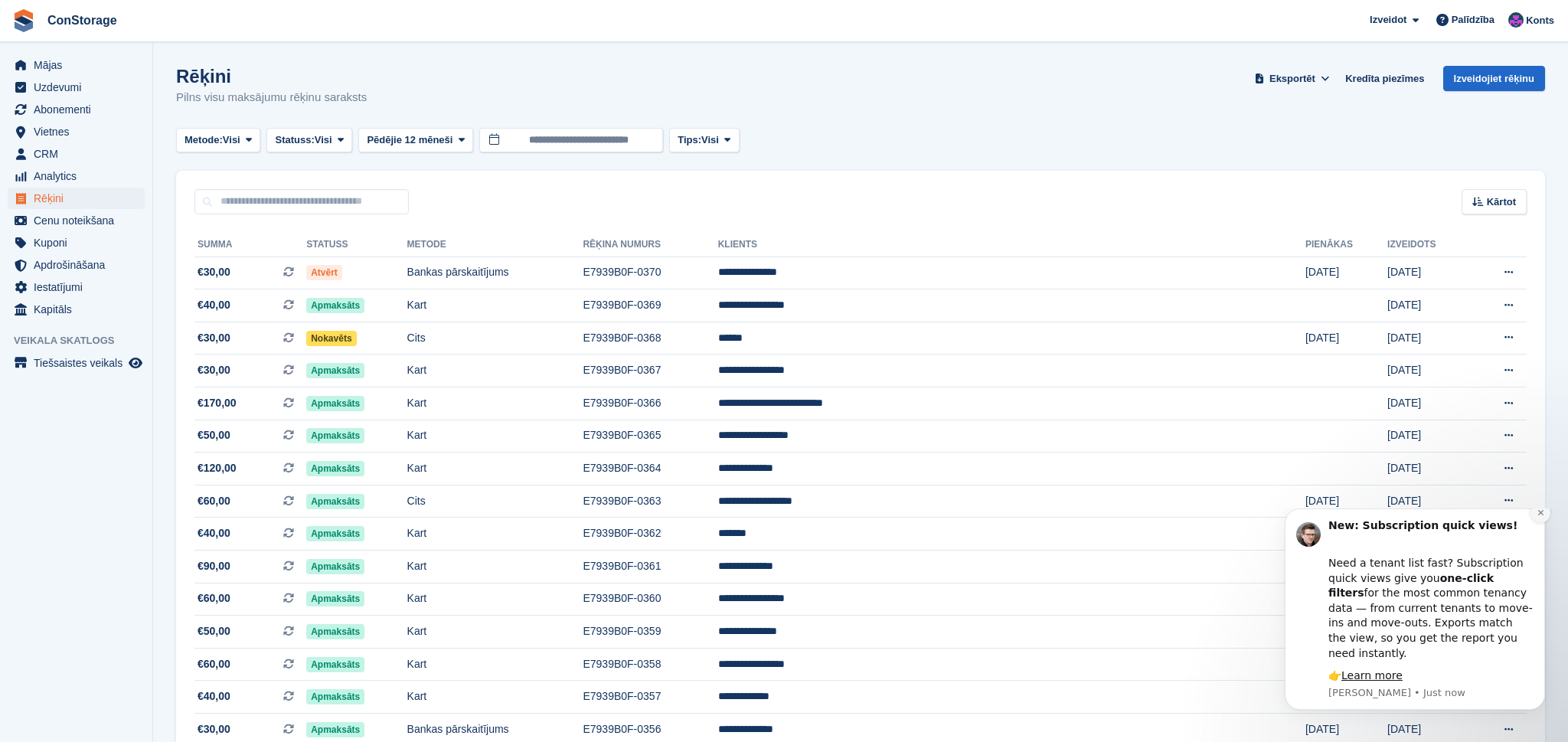
click at [1538, 517] on icon "Dismiss notification" at bounding box center [1541, 513] width 9 height 9
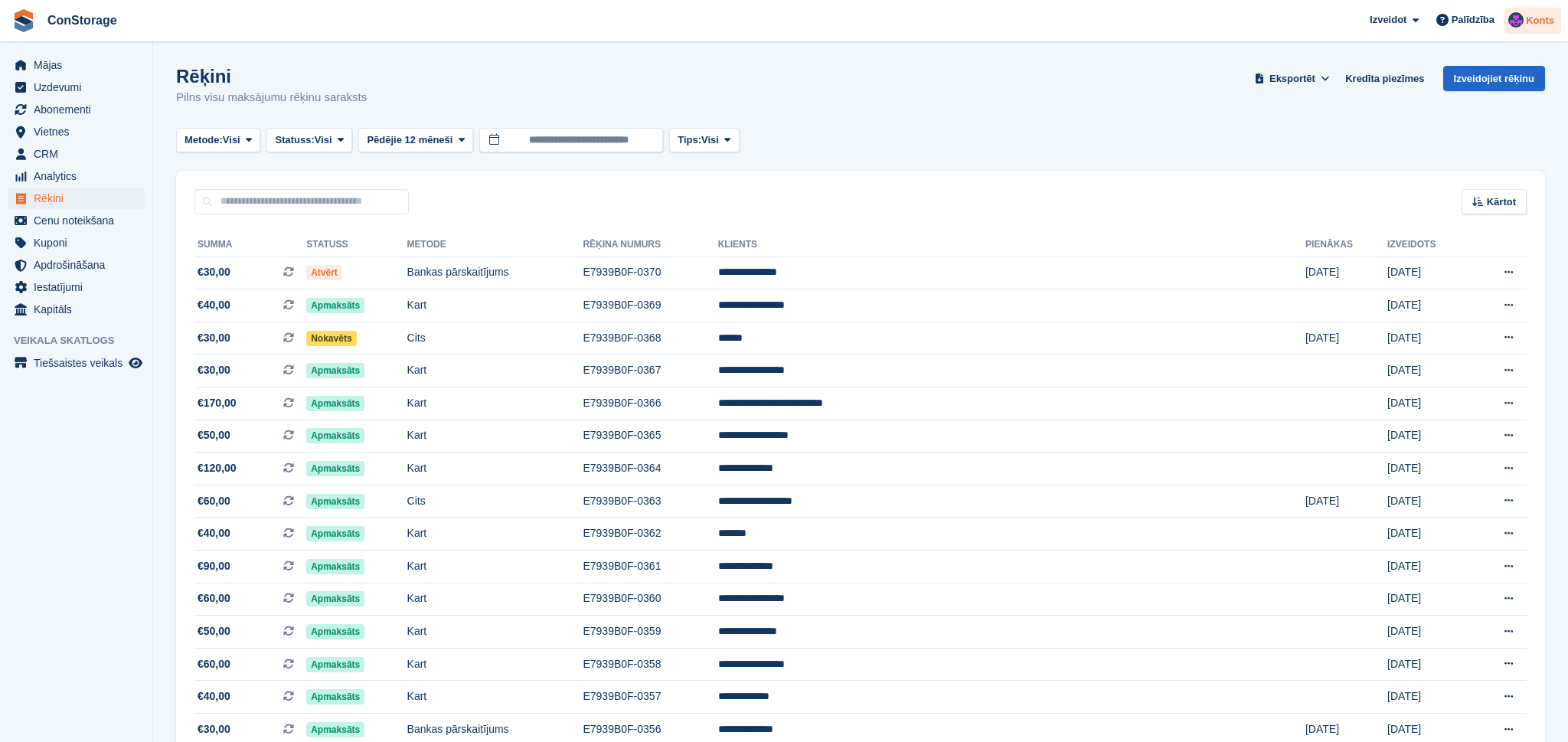
click at [1538, 20] on span "Konts" at bounding box center [1540, 20] width 28 height 15
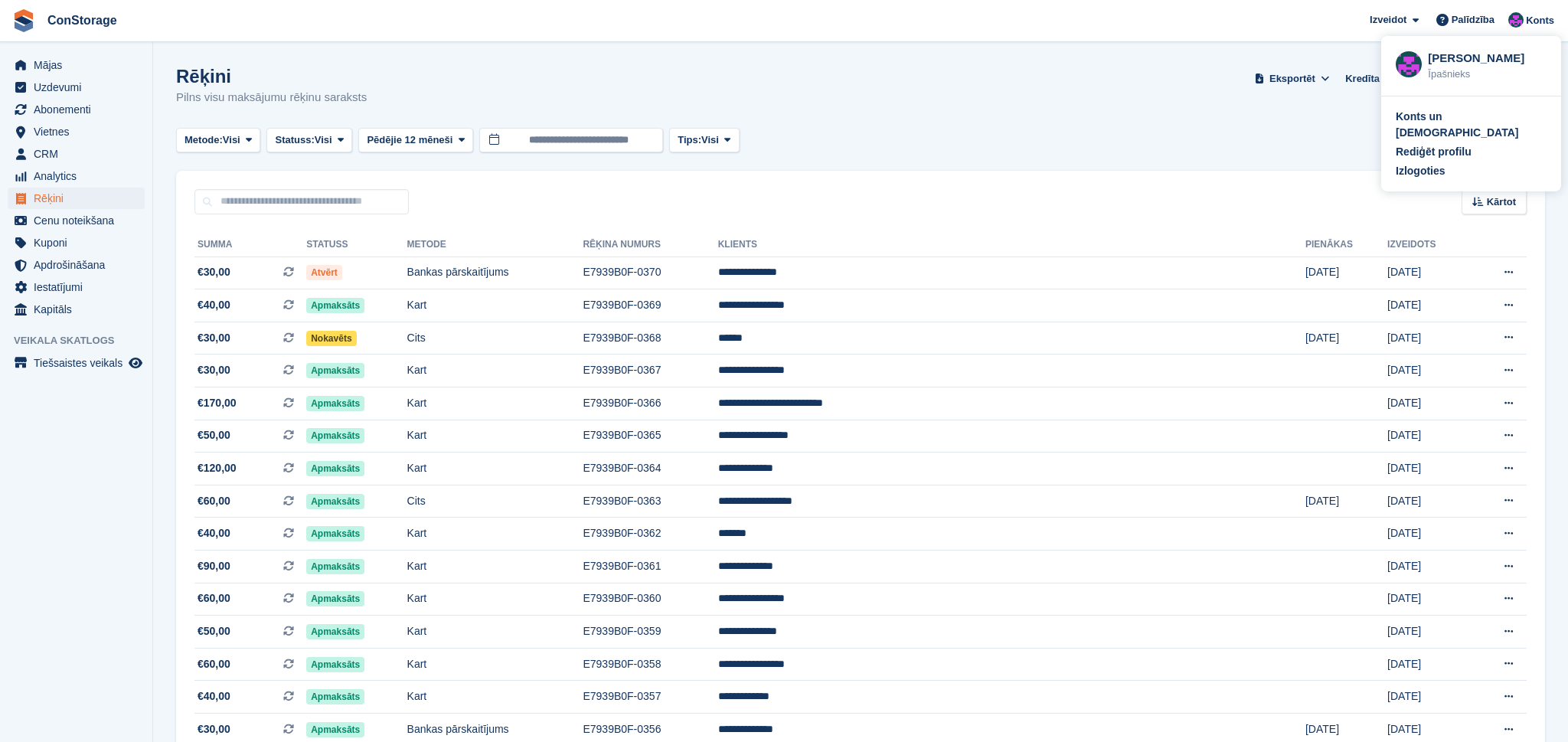
click at [1453, 144] on div "Rediģēt profilu" at bounding box center [1433, 152] width 76 height 16
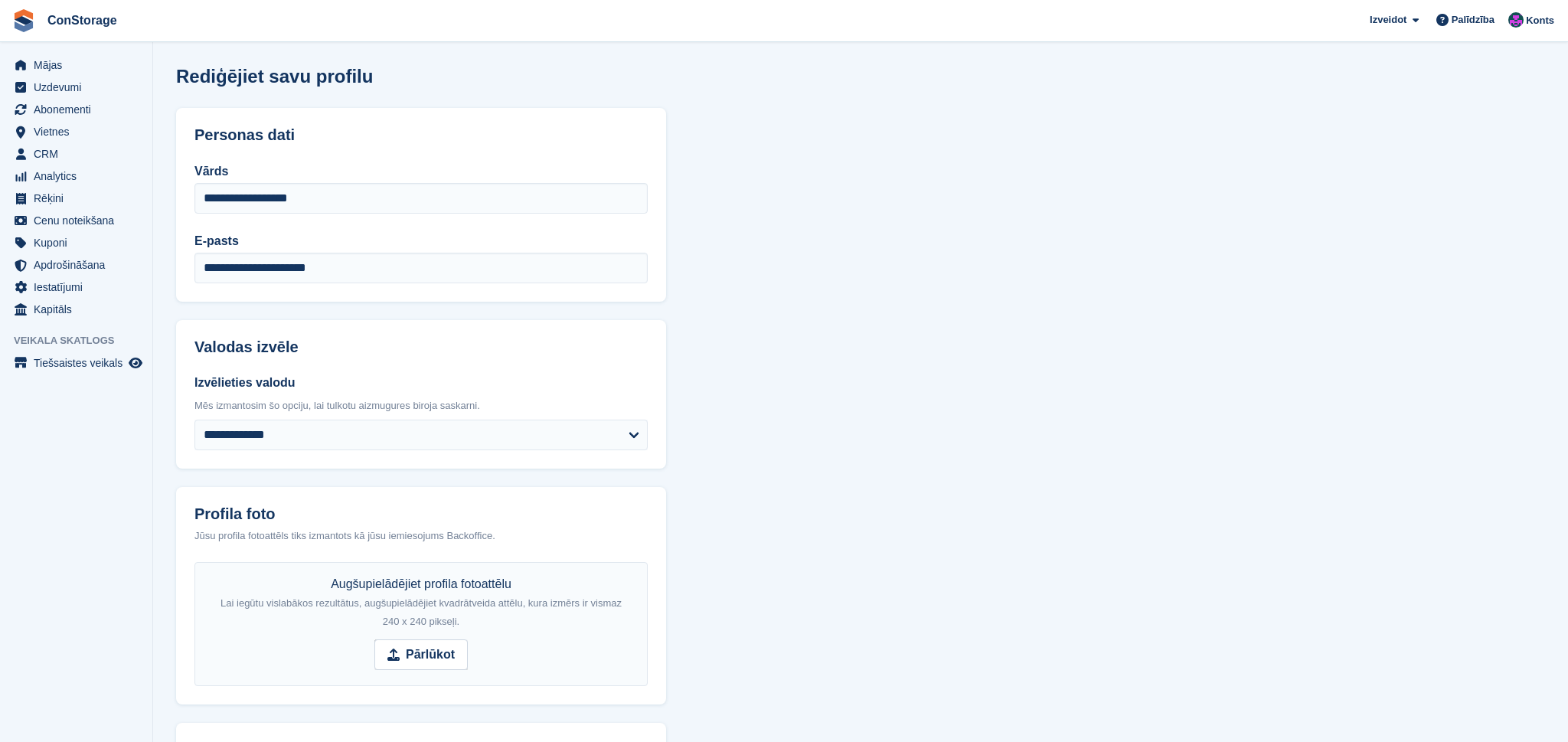
click at [763, 207] on section "**********" at bounding box center [861, 584] width 1415 height 1169
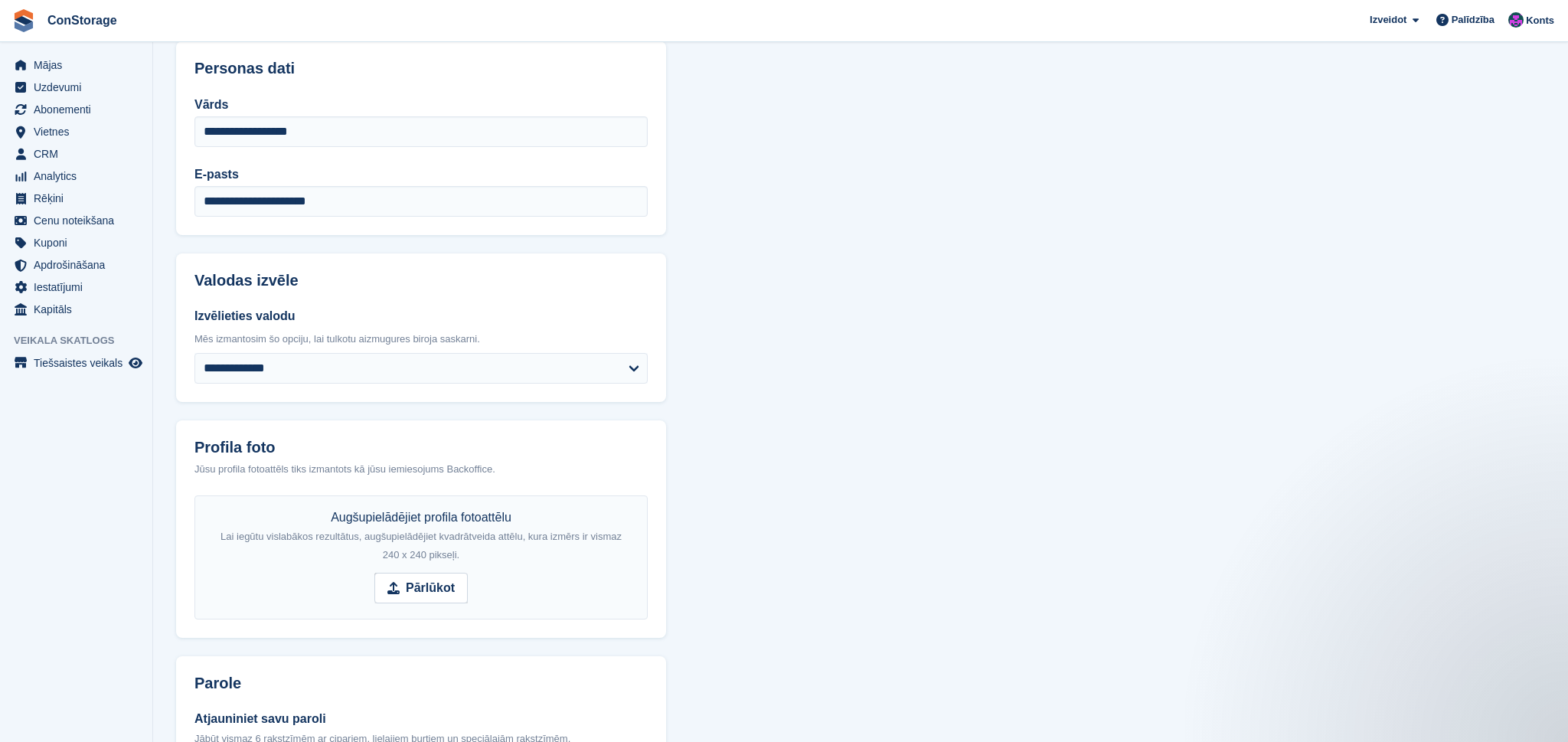
scroll to position [64, 0]
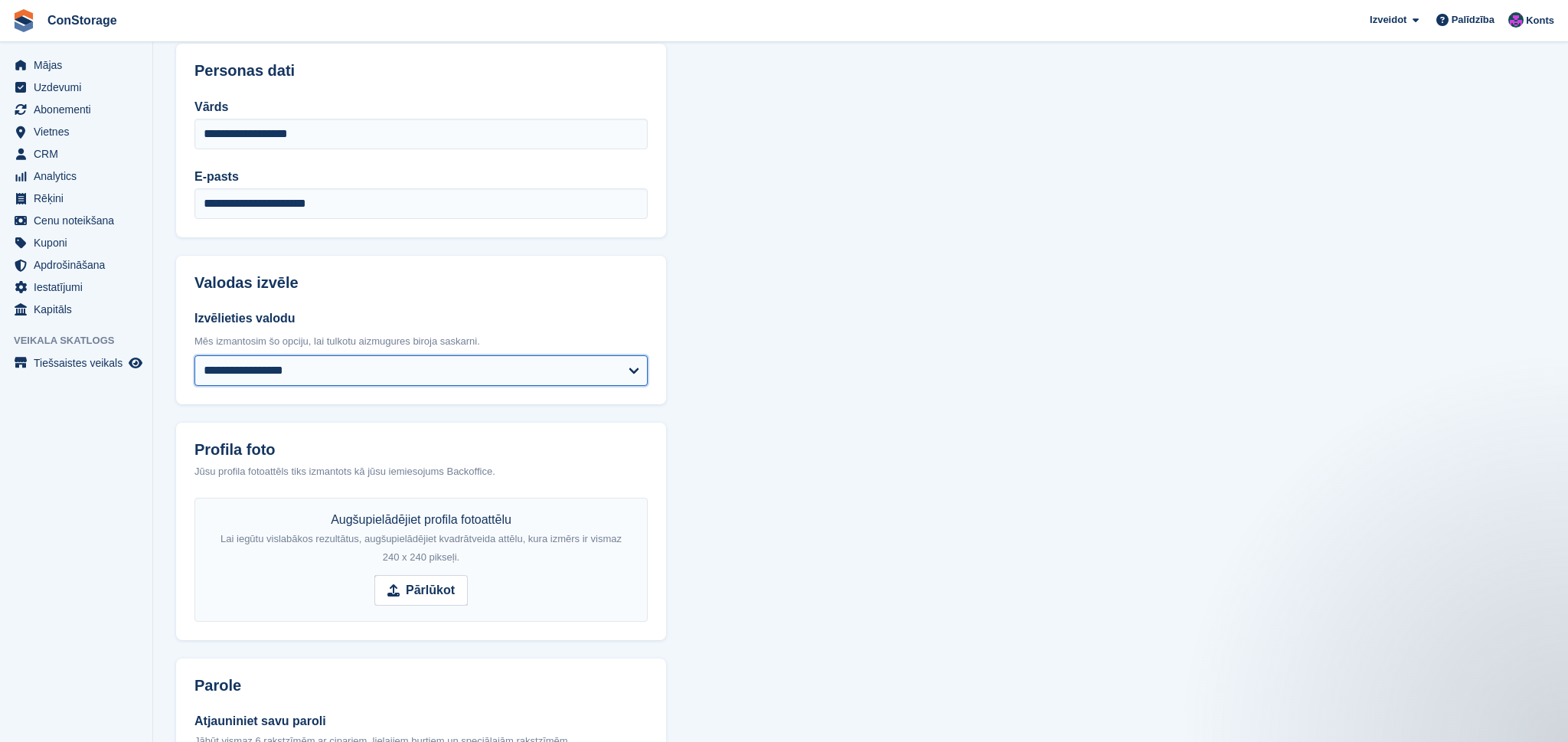
select select "**"
click at [738, 551] on section "**********" at bounding box center [861, 520] width 1415 height 1169
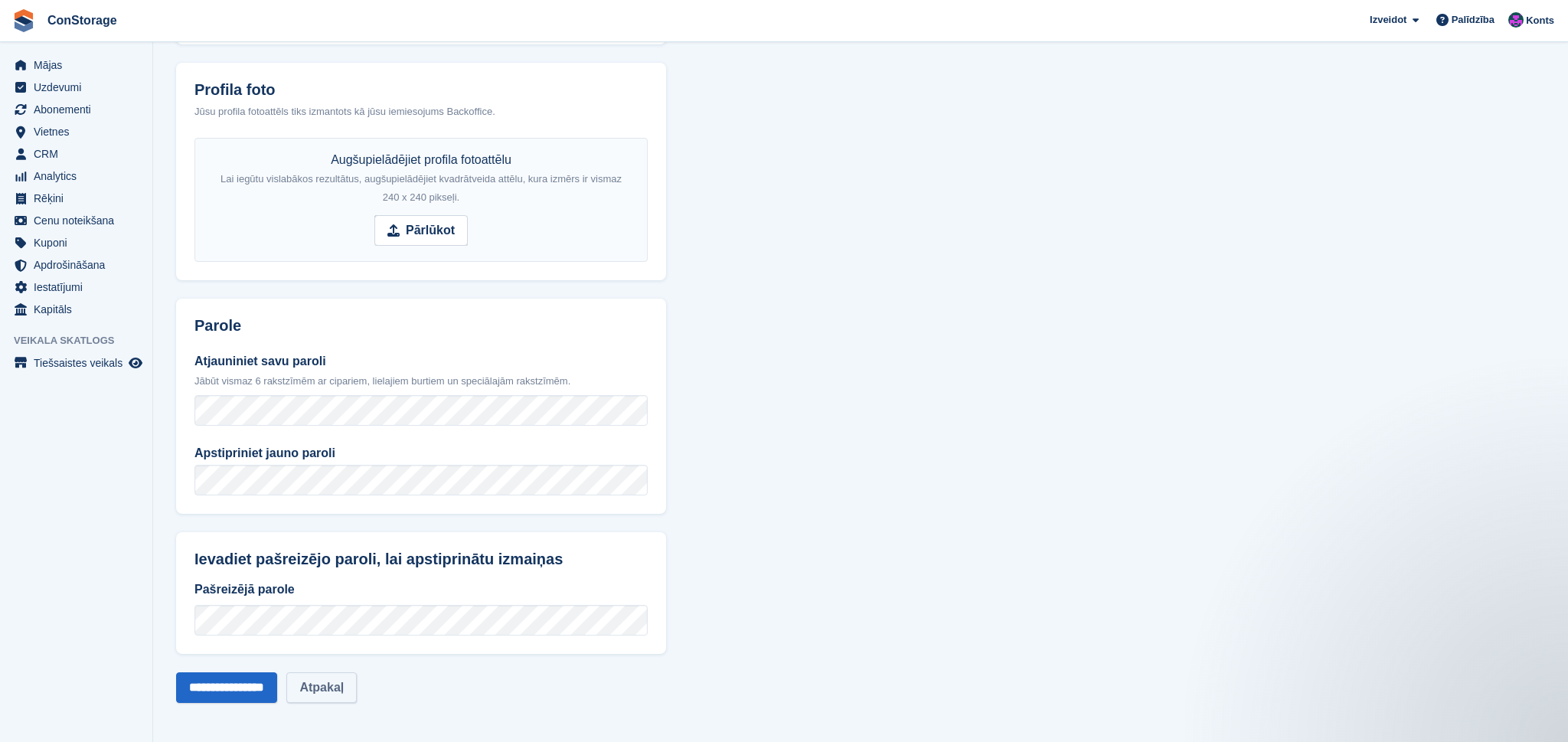
scroll to position [423, 0]
click at [353, 686] on link "Atpakaļ" at bounding box center [321, 688] width 70 height 31
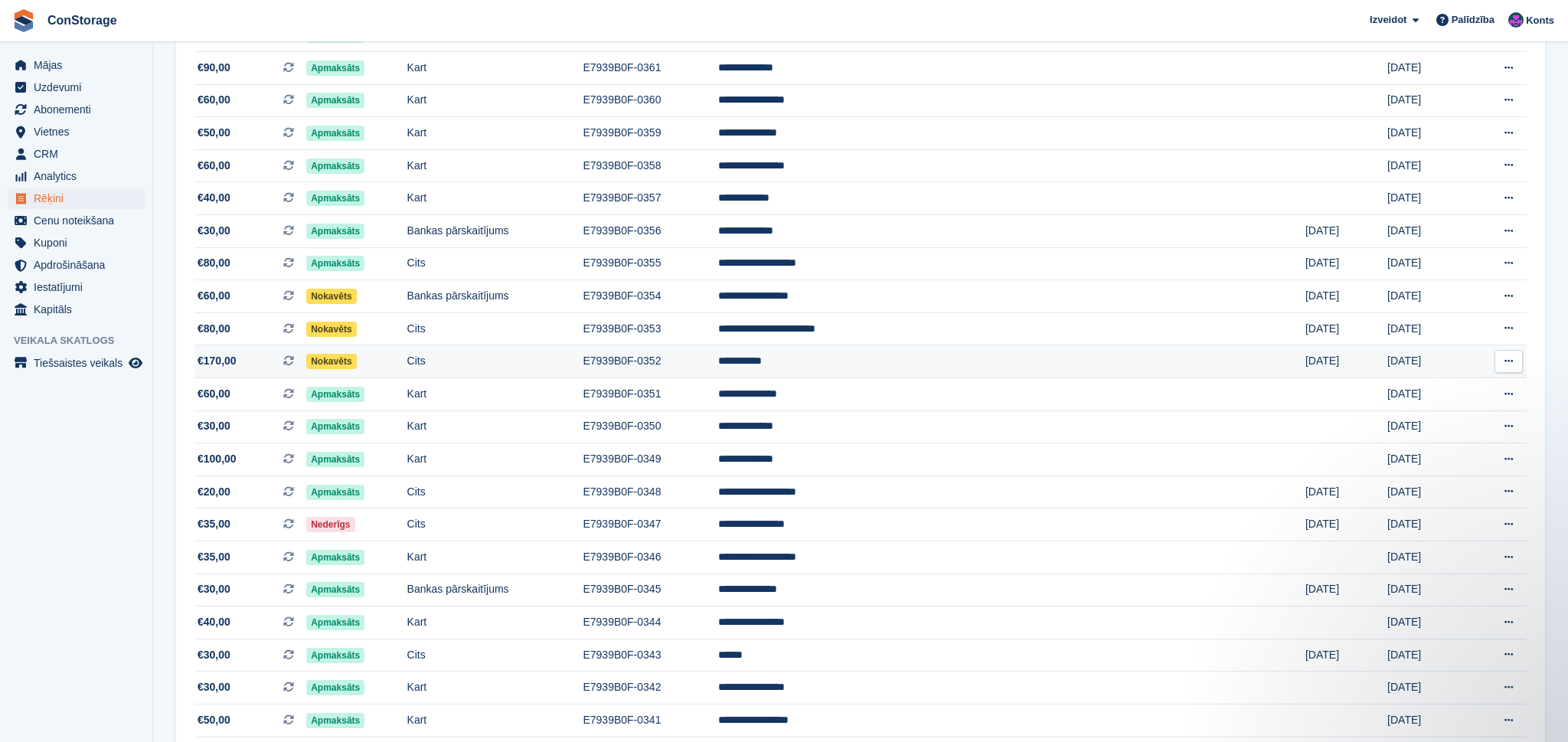
click at [583, 378] on td "Cits" at bounding box center [495, 361] width 176 height 33
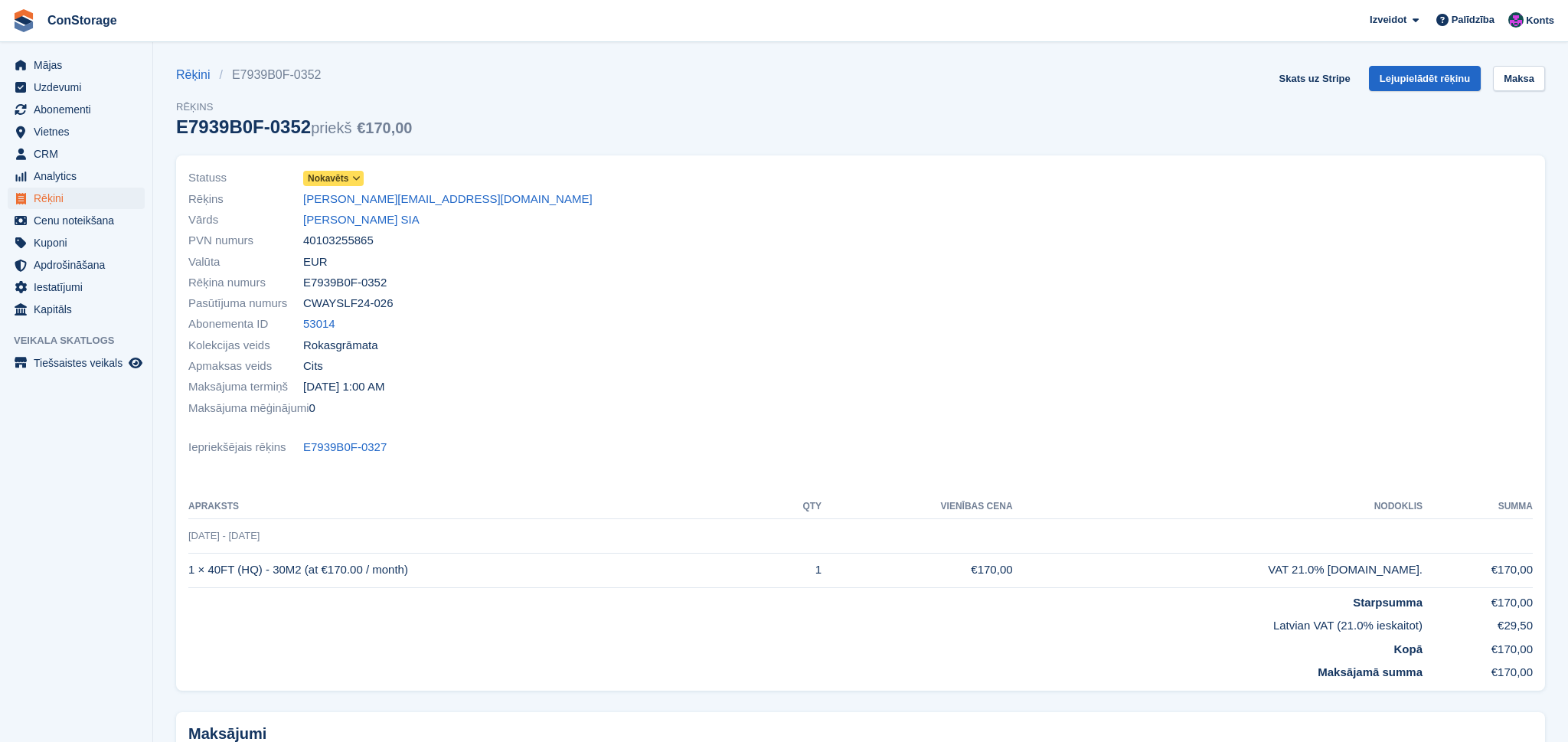
scroll to position [1, 0]
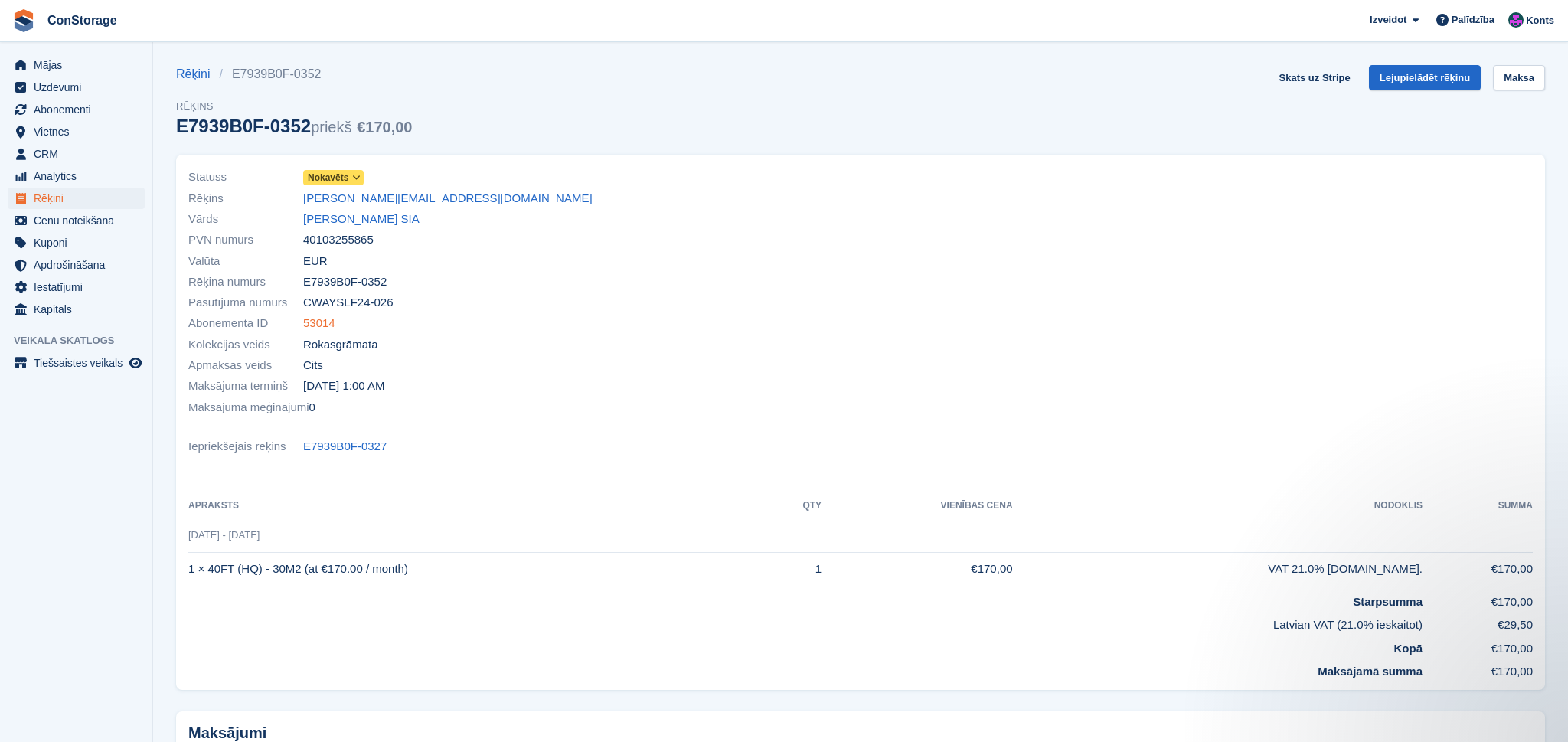
click at [320, 322] on link "53014" at bounding box center [319, 324] width 33 height 18
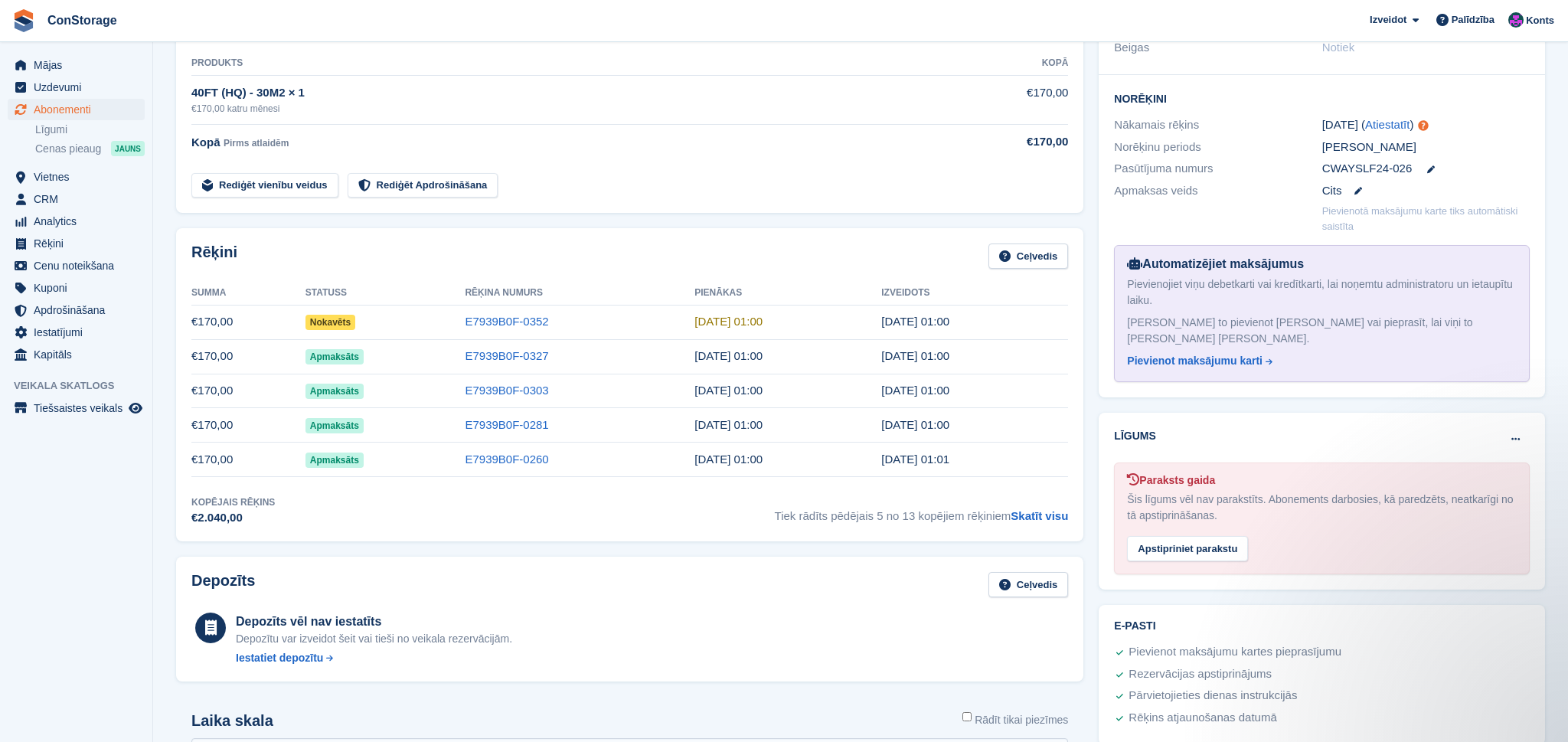
scroll to position [320, 0]
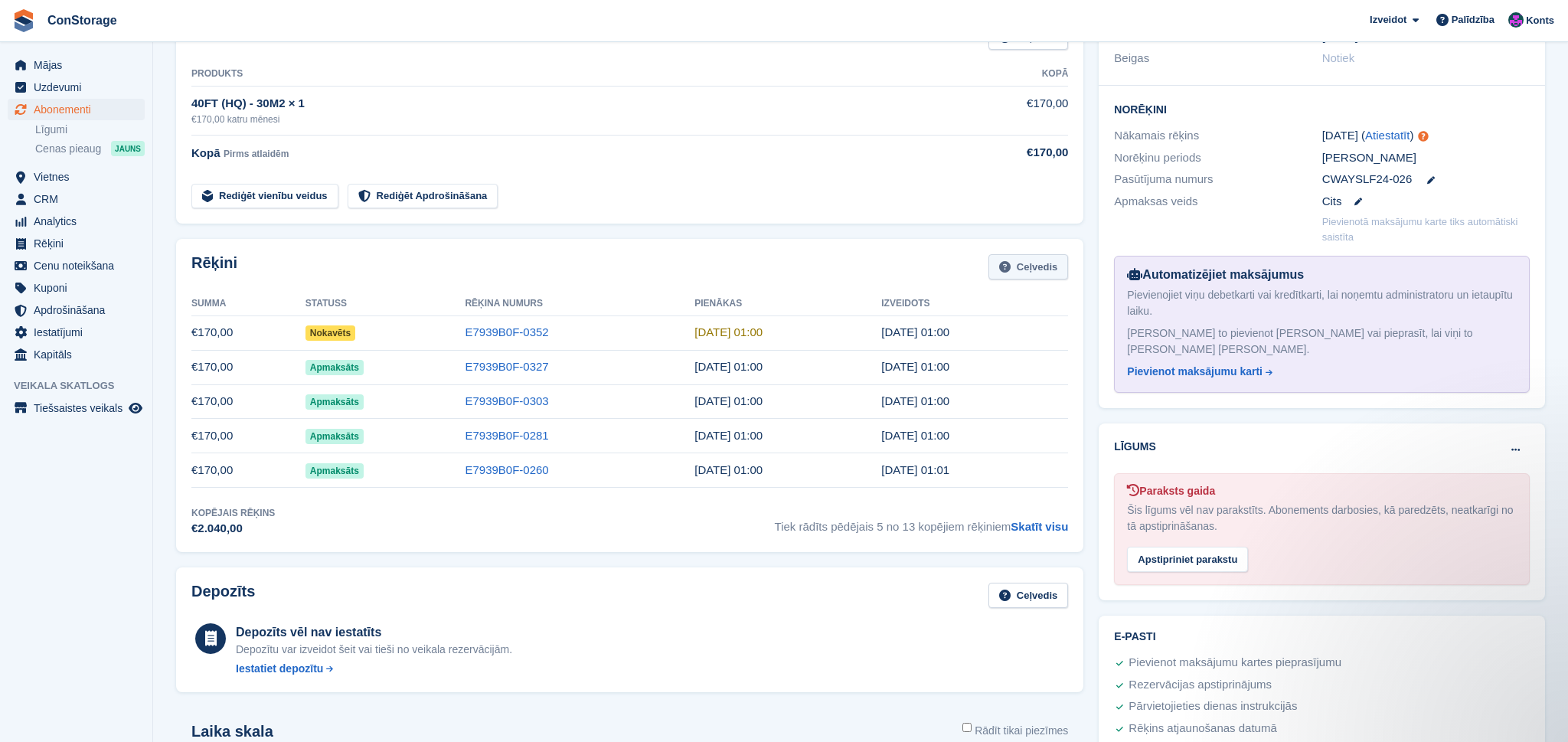
click at [1034, 268] on link "Ceļvedis" at bounding box center [1028, 267] width 79 height 26
